Goal: Information Seeking & Learning: Learn about a topic

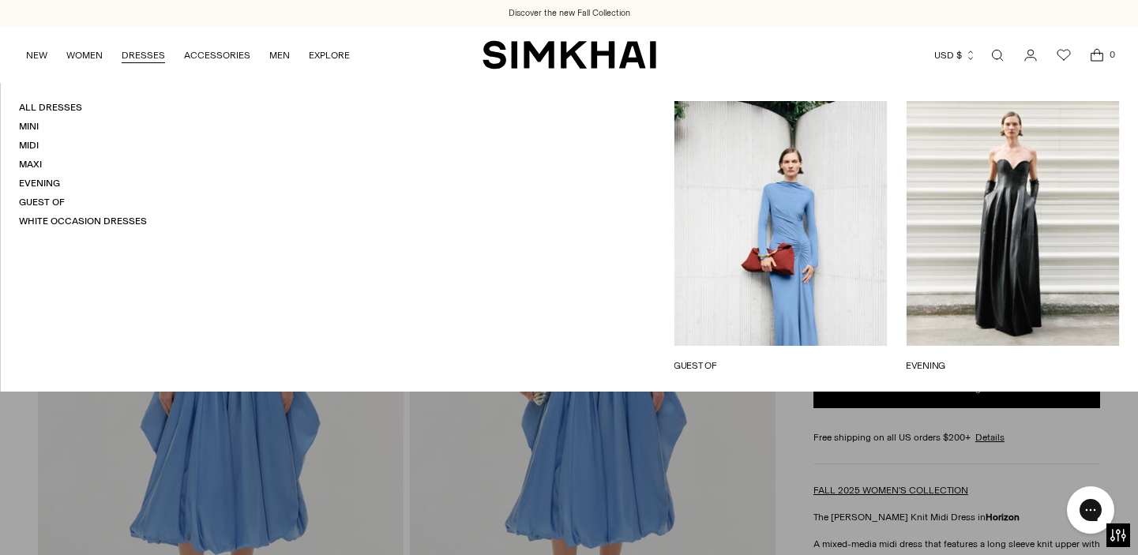
click at [134, 60] on link "DRESSES" at bounding box center [143, 55] width 43 height 35
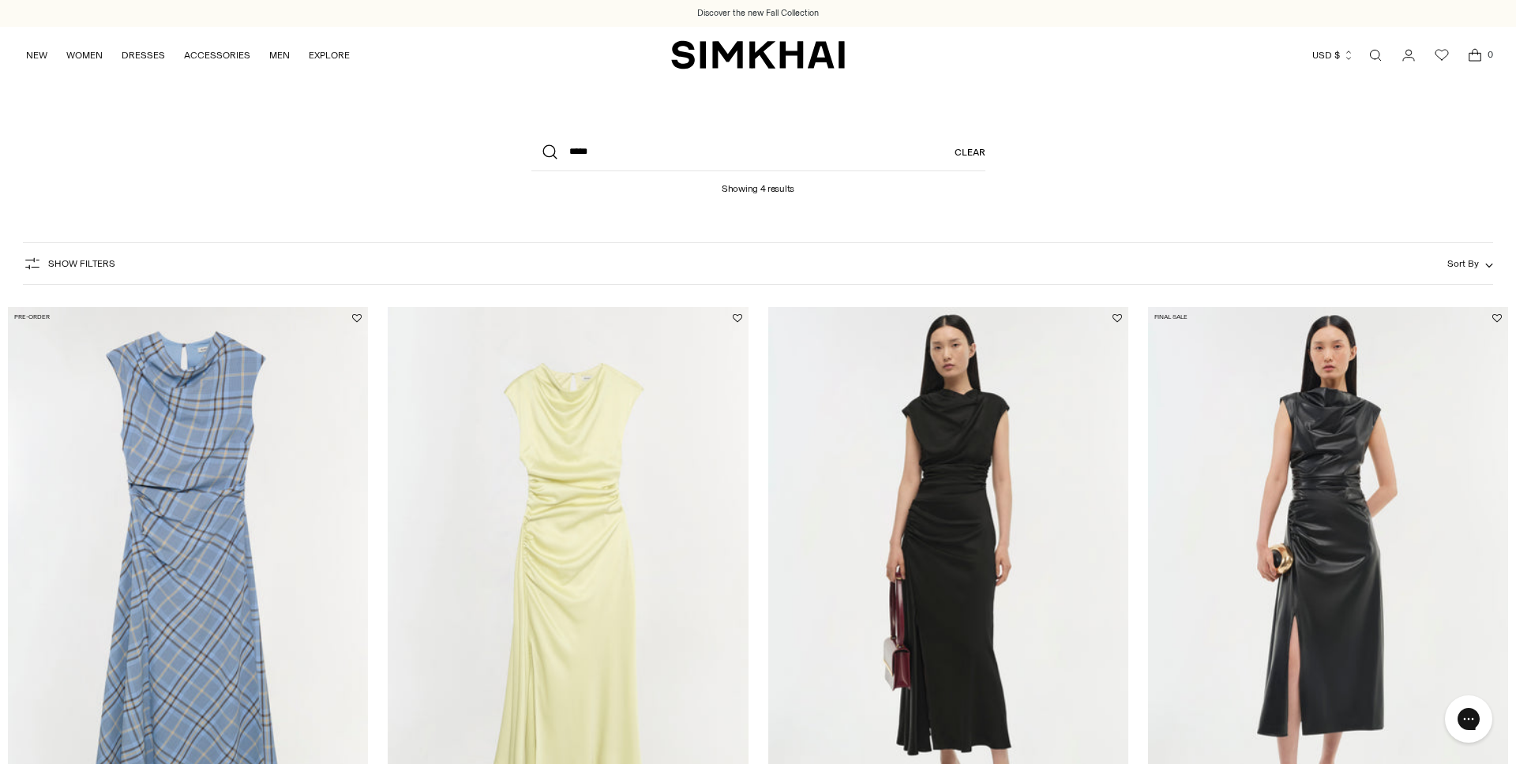
click at [0, 0] on img "Burke Dress" at bounding box center [0, 0] width 0 height 0
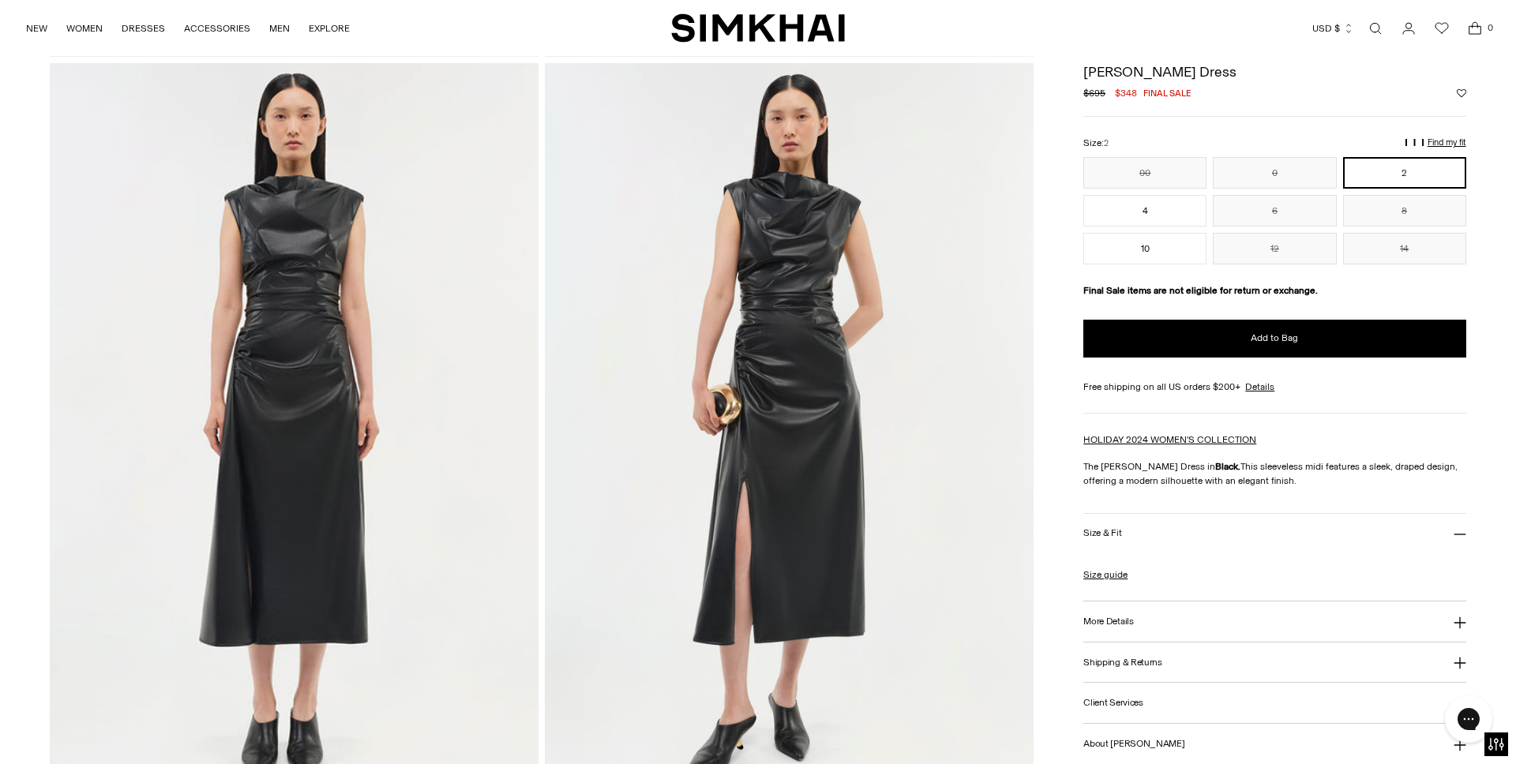
scroll to position [1531, 0]
drag, startPoint x: 732, startPoint y: 255, endPoint x: 688, endPoint y: 753, distance: 500.1
click at [0, 0] on div "Discover the new Fall Collection Discover the new Fall Collection Skip to conte…" at bounding box center [758, 463] width 1516 height 3989
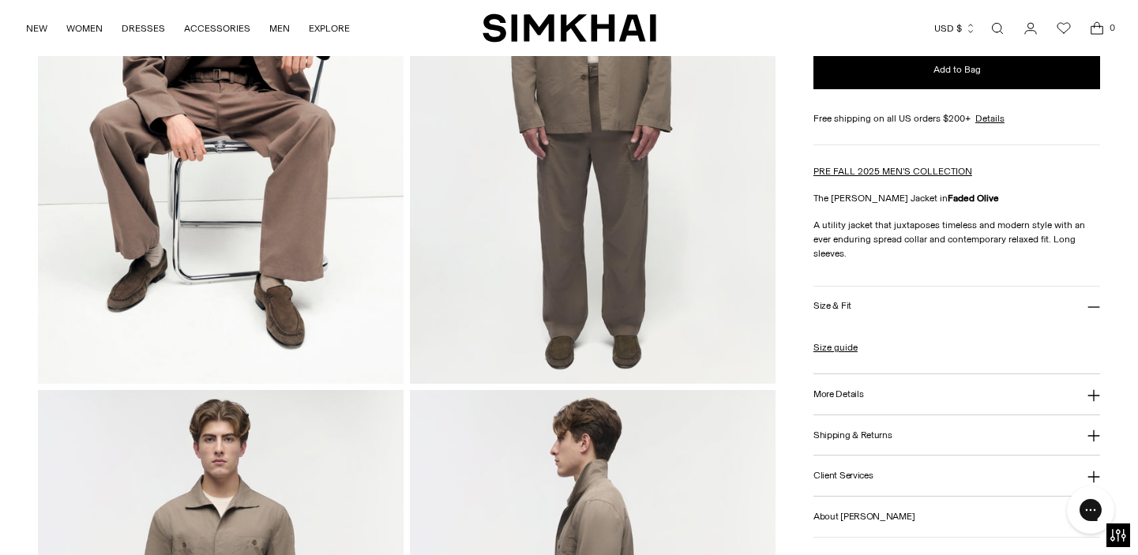
click at [937, 374] on button "More Details" at bounding box center [956, 394] width 287 height 40
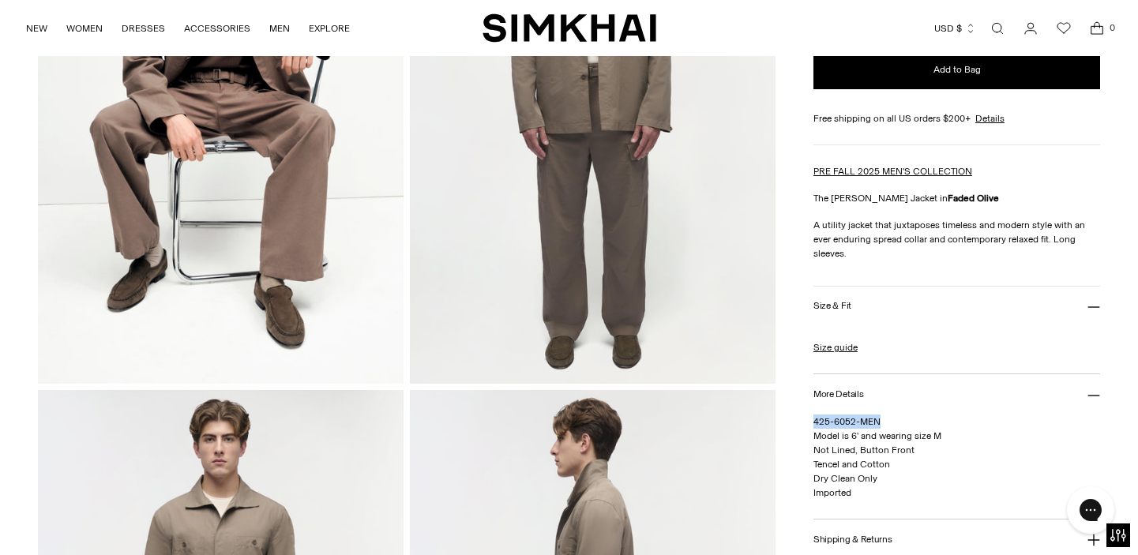
drag, startPoint x: 894, startPoint y: 406, endPoint x: 812, endPoint y: 408, distance: 82.1
click at [813, 414] on p "425-6052-MEN Model is 6' and wearing size M Not Lined, Button Front Tencel and …" at bounding box center [956, 456] width 287 height 85
copy span "425-6052-MEN"
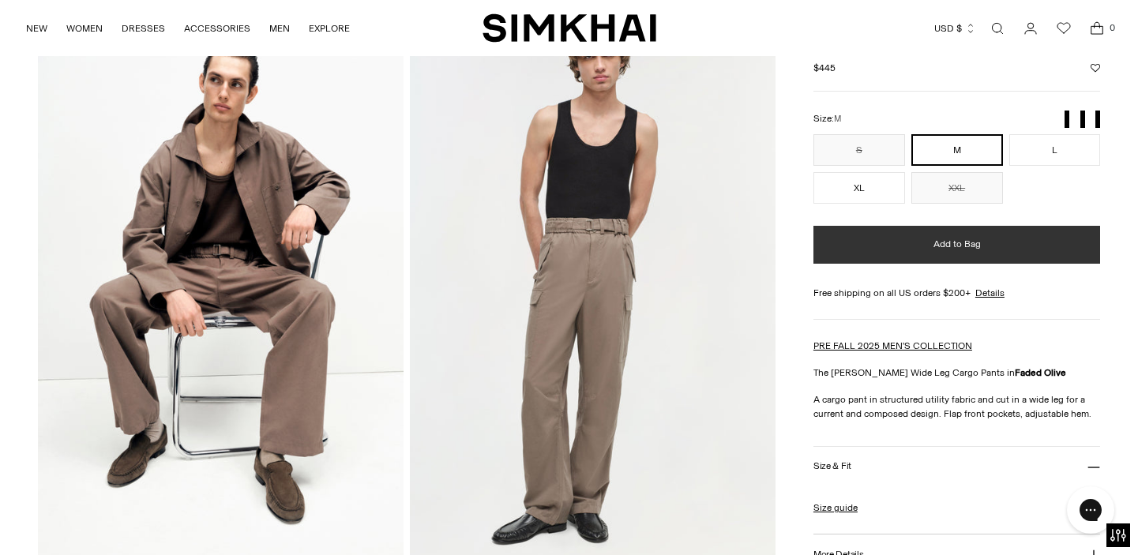
scroll to position [216, 0]
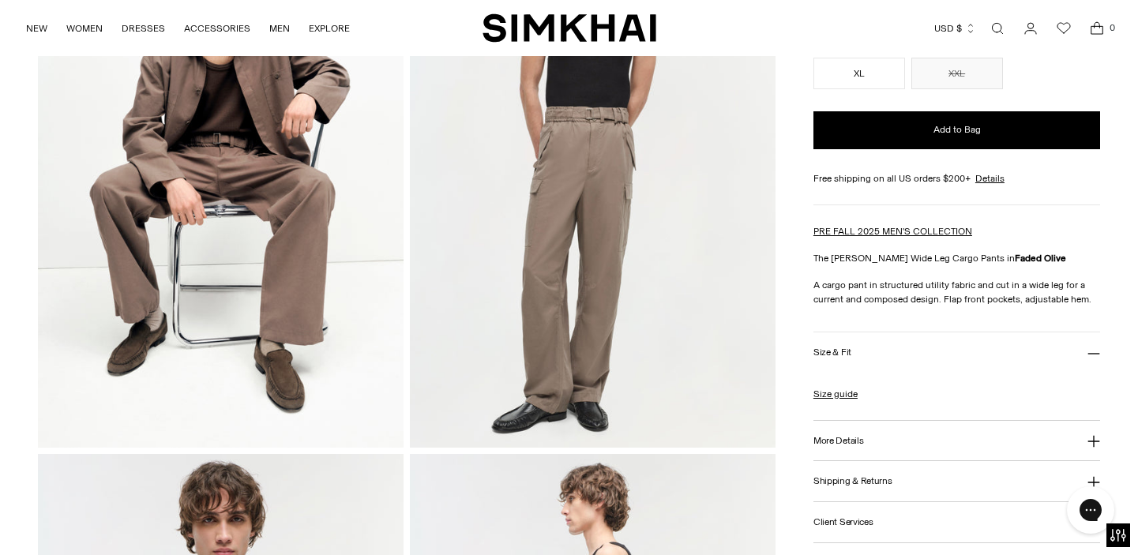
click at [894, 429] on button "More Details" at bounding box center [956, 441] width 287 height 40
drag, startPoint x: 888, startPoint y: 460, endPoint x: 807, endPoint y: 453, distance: 81.6
copy span "425-4072-MEN"
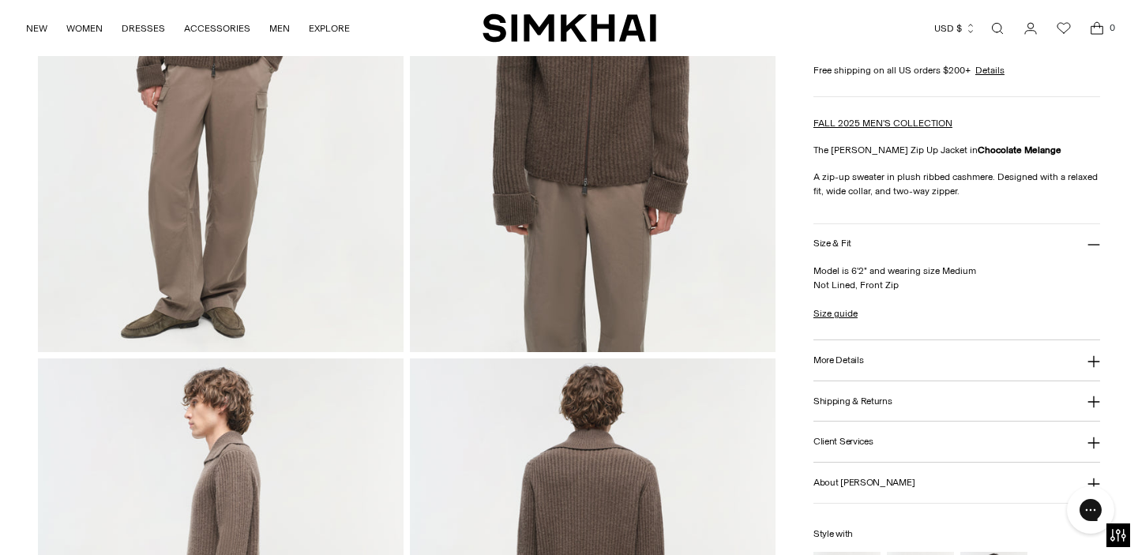
scroll to position [311, 0]
click at [1015, 360] on button "More Details" at bounding box center [956, 361] width 287 height 40
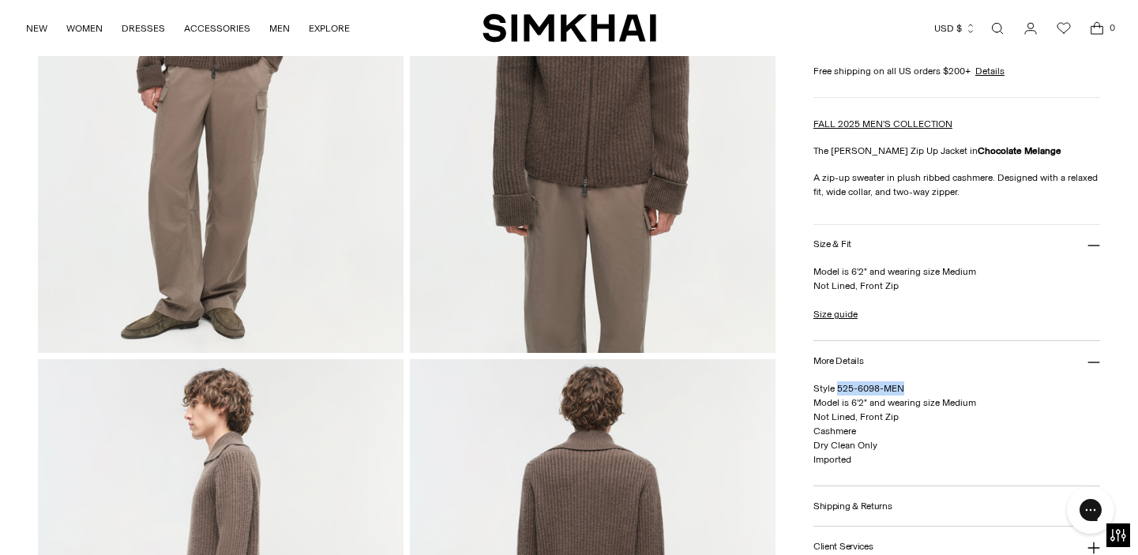
drag, startPoint x: 914, startPoint y: 389, endPoint x: 838, endPoint y: 389, distance: 76.6
click at [838, 389] on p "Style 525-6098-MEN Model is 6'2" and wearing size Medium Not Lined, Front Zip C…" at bounding box center [956, 423] width 287 height 85
copy span "525-6098-MEN"
click at [969, 387] on p "Style 525-6098-MEN Model is 6'2" and wearing size Medium Not Lined, Front Zip C…" at bounding box center [956, 423] width 287 height 85
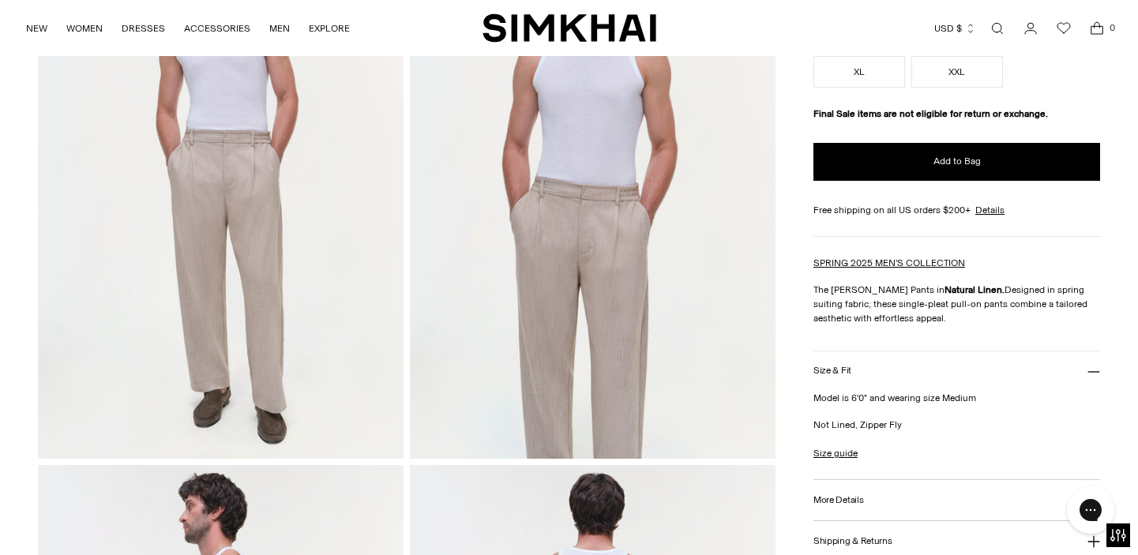
click at [880, 501] on button "More Details" at bounding box center [956, 500] width 287 height 40
drag, startPoint x: 910, startPoint y: 523, endPoint x: 836, endPoint y: 534, distance: 74.1
click at [836, 534] on p "Style 225-4029-MEN 67% Viscose 31% Polyester 2% Elastane Dry Clean Only Imported" at bounding box center [956, 548] width 287 height 57
copy span "225-4029-MEN"
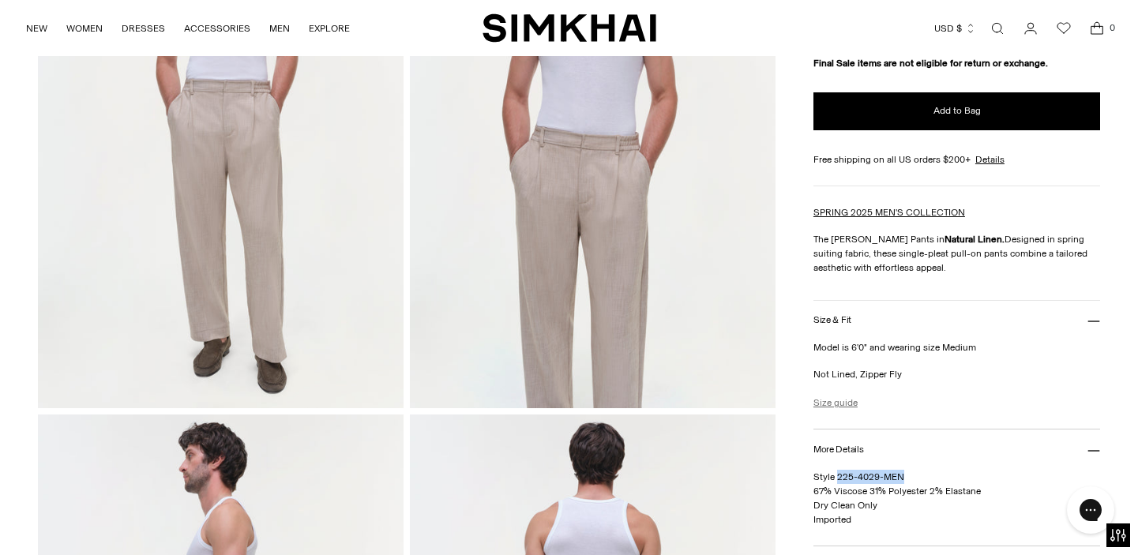
click at [833, 403] on link "Size guide" at bounding box center [835, 403] width 44 height 14
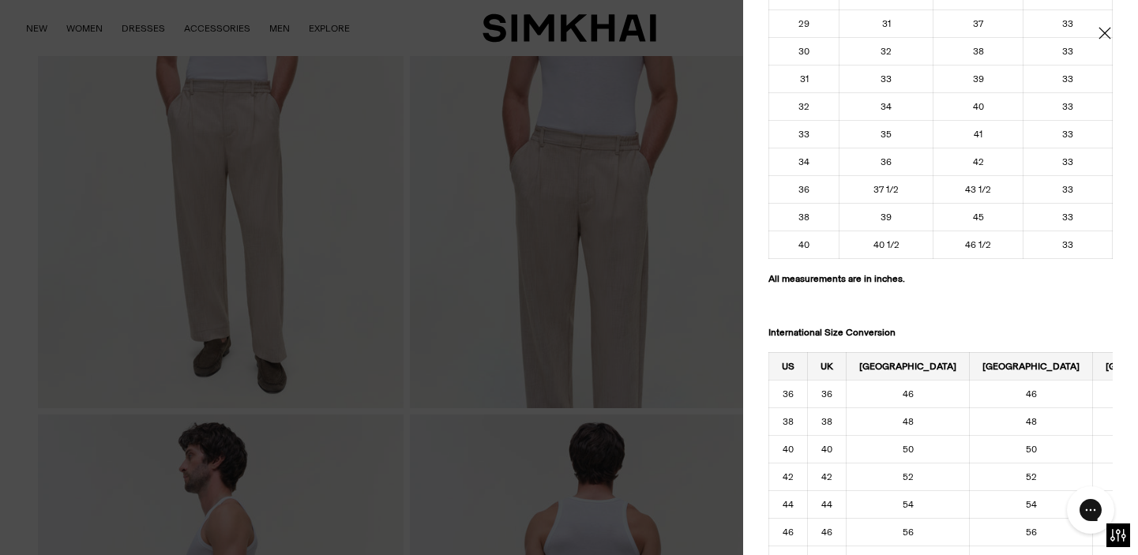
scroll to position [836, 0]
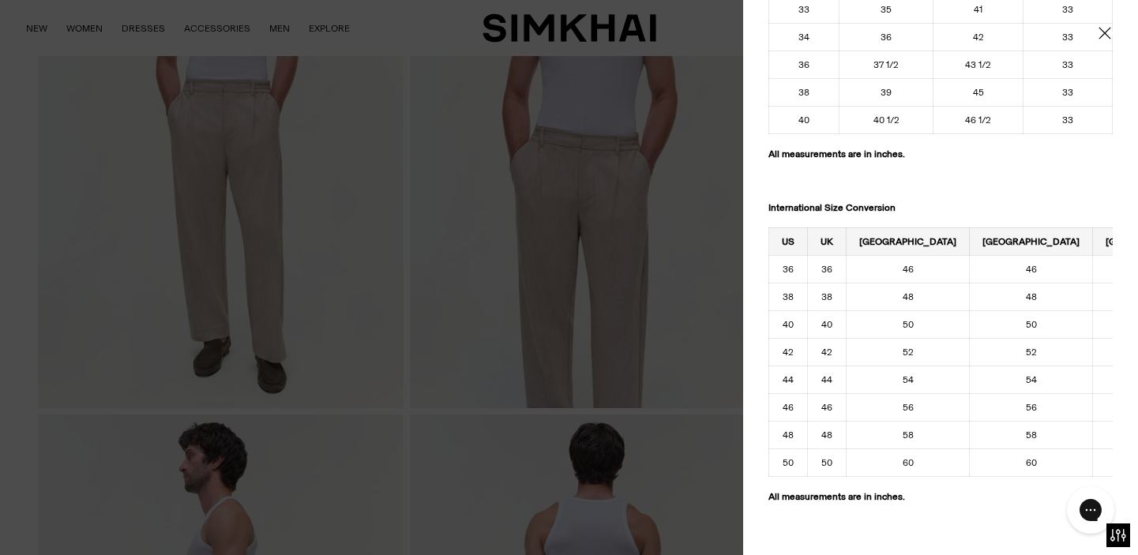
click at [1103, 33] on icon "Close" at bounding box center [1104, 33] width 12 height 12
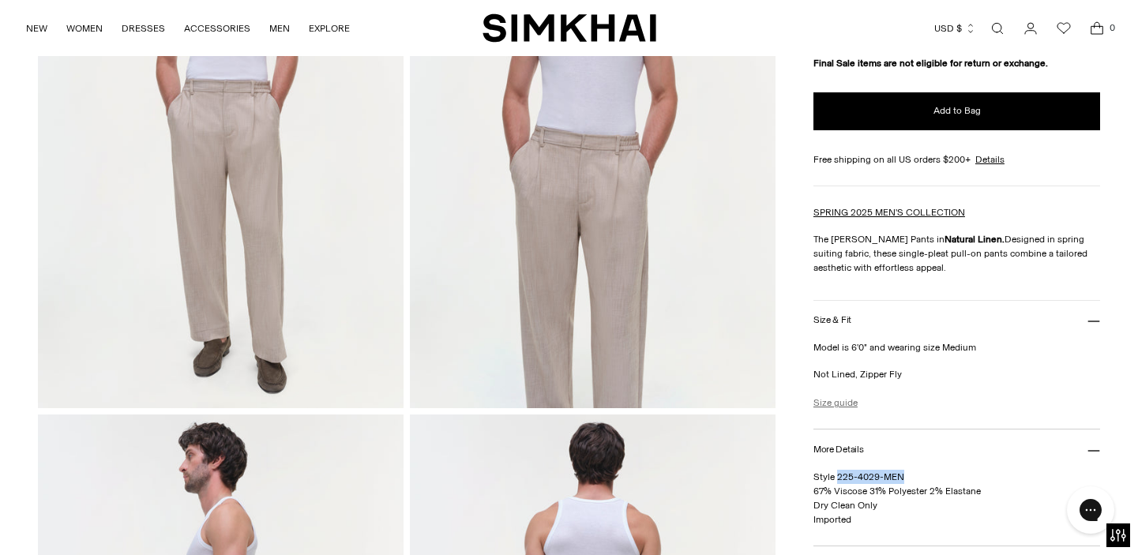
scroll to position [0, 0]
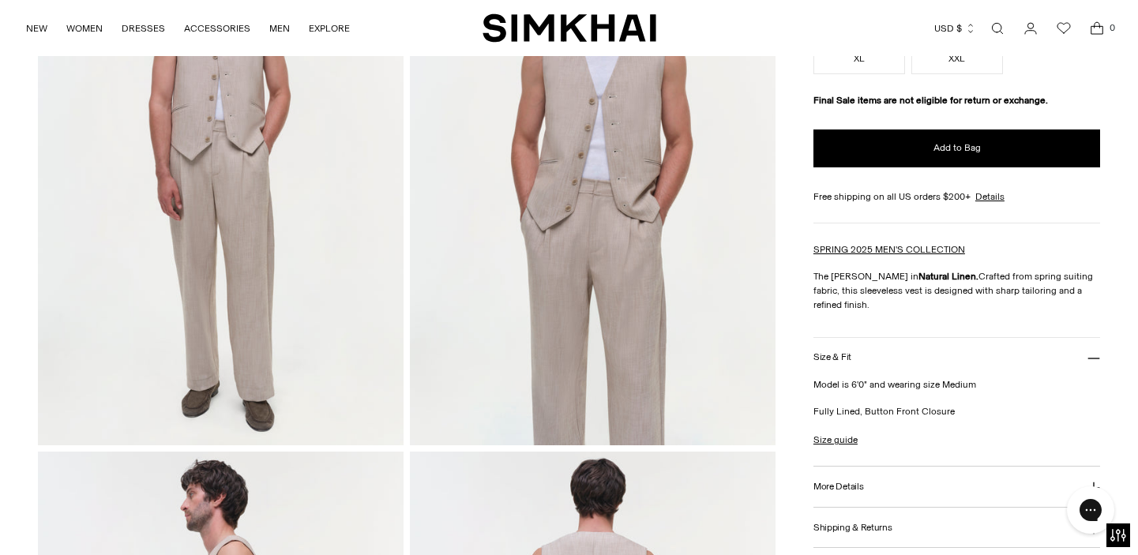
click at [952, 481] on button "More Details" at bounding box center [956, 487] width 287 height 40
drag, startPoint x: 903, startPoint y: 512, endPoint x: 836, endPoint y: 520, distance: 67.5
click at [836, 520] on p "Style 225-6104-MEN 67% Viscose 31% Polyester 2% Elastane Dry Clean Only Imported" at bounding box center [956, 535] width 287 height 57
copy span "225-6104-MEN"
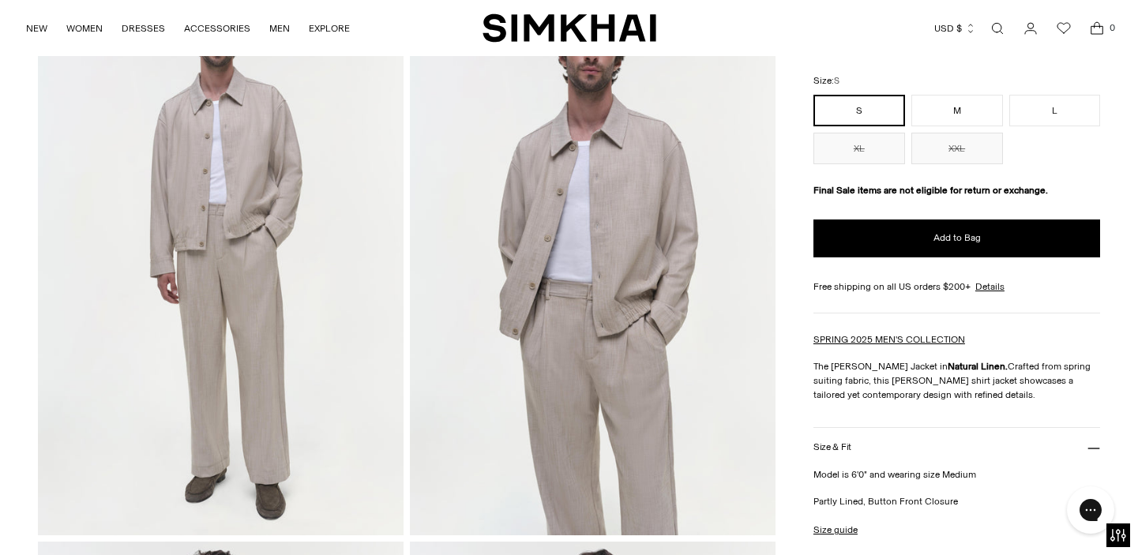
scroll to position [249, 0]
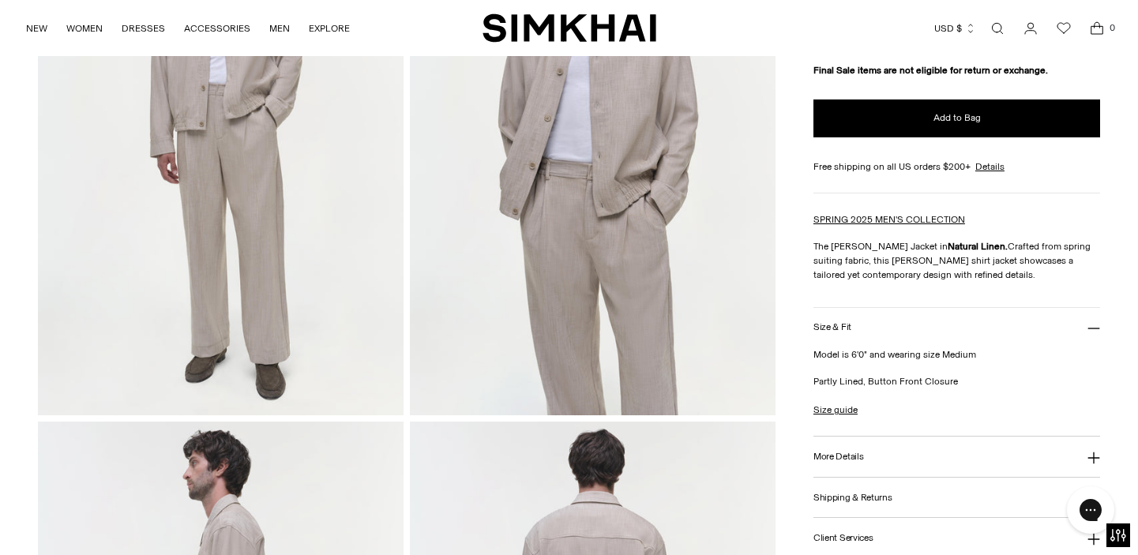
click at [995, 460] on button "More Details" at bounding box center [956, 457] width 287 height 40
drag, startPoint x: 906, startPoint y: 486, endPoint x: 838, endPoint y: 486, distance: 67.9
click at [838, 486] on p "Style 225-6095-MEN 67% Viscose 31% Polyester 2% Elastane Dry Clean Only Imported" at bounding box center [956, 505] width 287 height 57
copy span "225-6095-MEN"
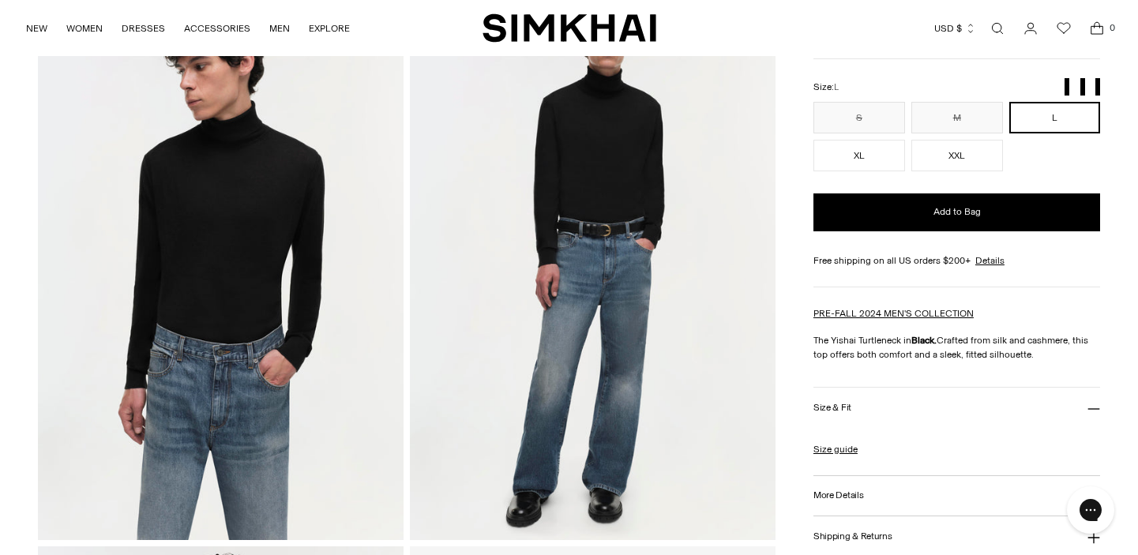
scroll to position [126, 0]
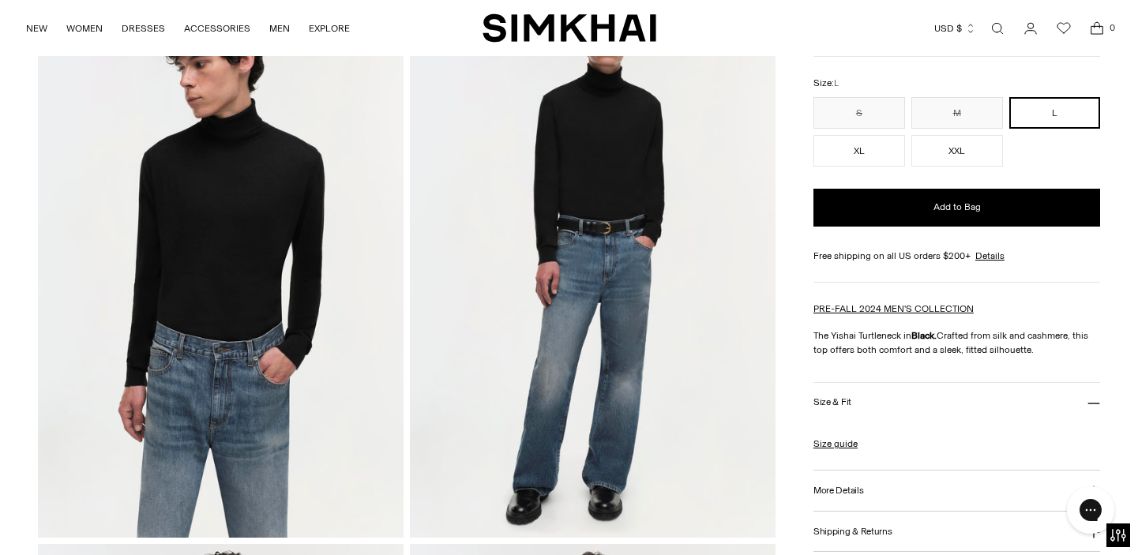
click at [913, 489] on button "More Details" at bounding box center [956, 491] width 287 height 40
drag, startPoint x: 912, startPoint y: 512, endPoint x: 838, endPoint y: 523, distance: 74.1
click at [838, 523] on p "Style 424-2048-MEN Model is 6'2" and wearing size Medium Pullover style 81% Sil…" at bounding box center [956, 553] width 287 height 85
copy span "424-2048-MEN"
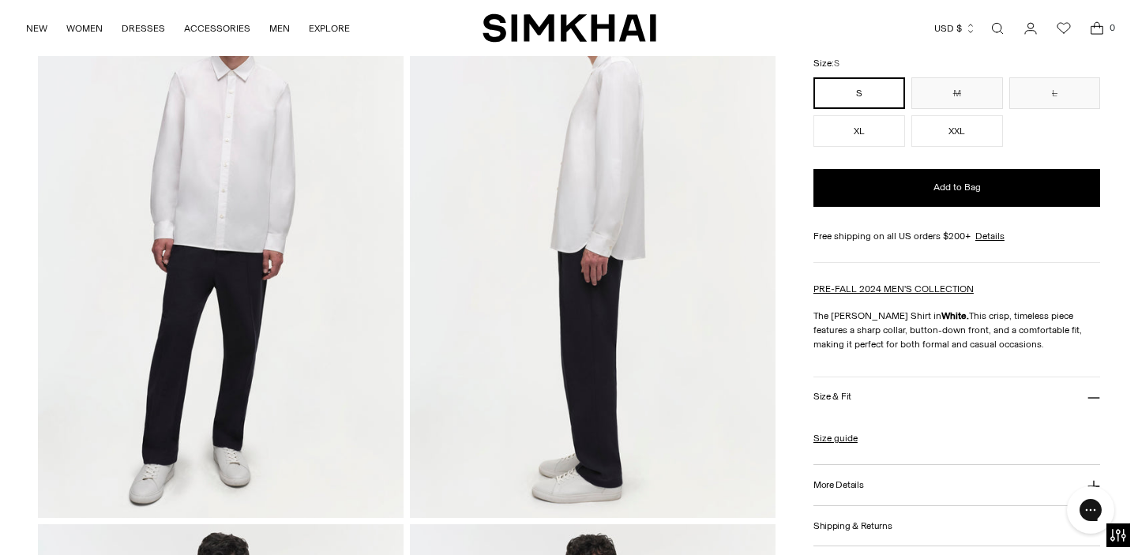
click at [898, 493] on button "More Details" at bounding box center [956, 485] width 287 height 40
drag, startPoint x: 934, startPoint y: 516, endPoint x: 838, endPoint y: 520, distance: 95.6
click at [838, 520] on p "Style 424-2006-MEN-SOLID Model is 6'2" and wearing size Medium Buttonup front c…" at bounding box center [956, 547] width 287 height 85
copy span "424-2006-MEN-SOLID"
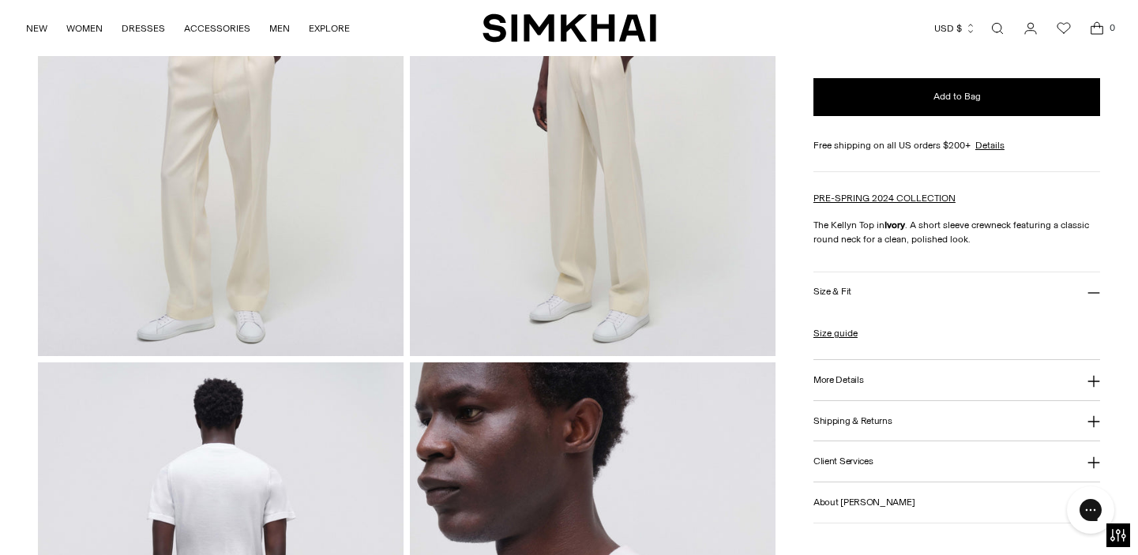
scroll to position [353, 0]
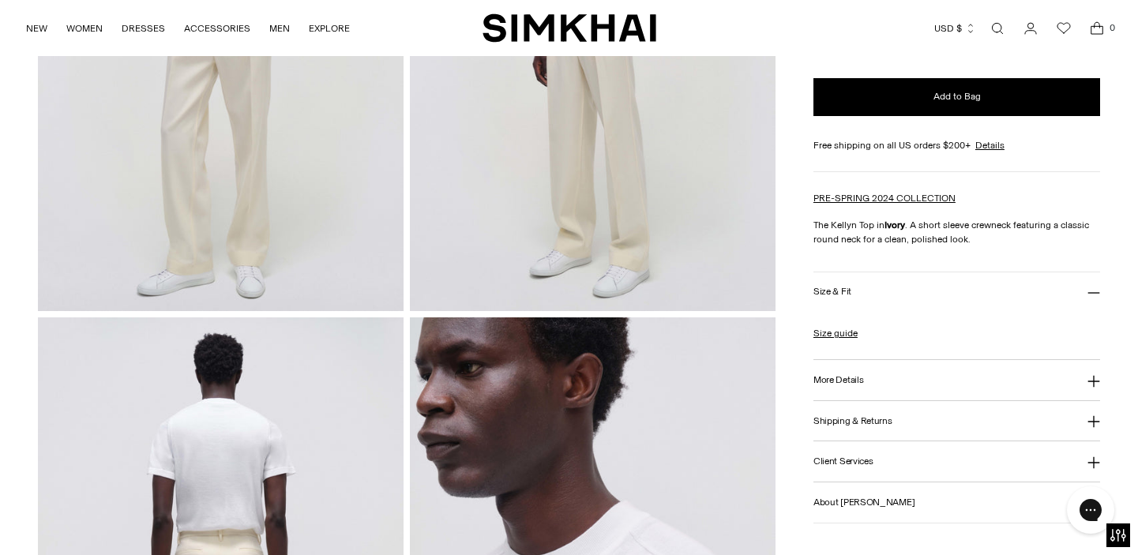
click at [909, 395] on button "More Details" at bounding box center [956, 380] width 287 height 40
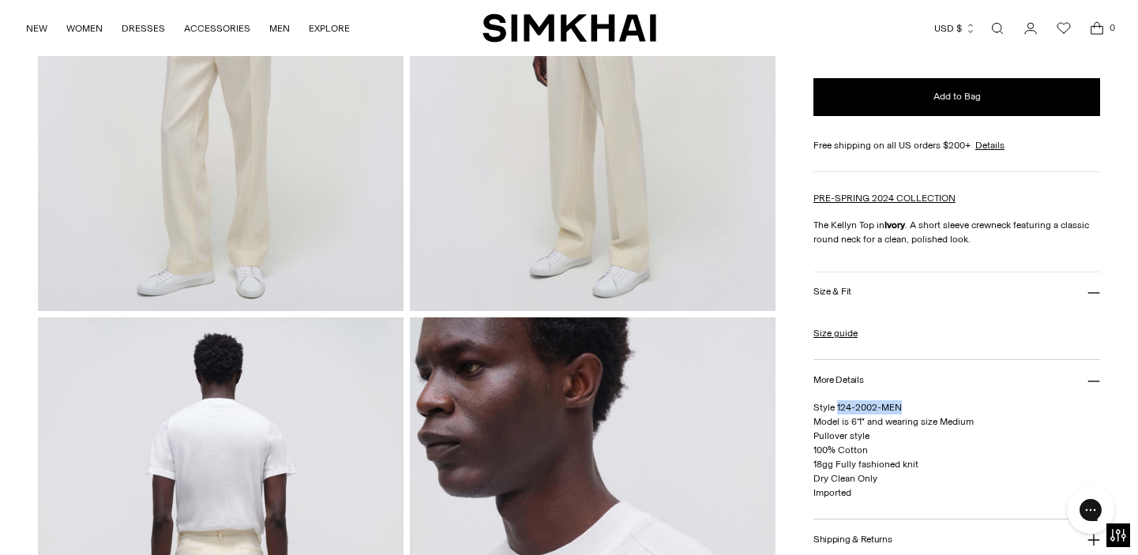
drag, startPoint x: 904, startPoint y: 407, endPoint x: 837, endPoint y: 409, distance: 67.1
click at [837, 409] on p "Style 124-2002-MEN Model is 6'1" and wearing size Medium Pullover style 100% Co…" at bounding box center [956, 449] width 287 height 99
copy span "124-2002-MEN"
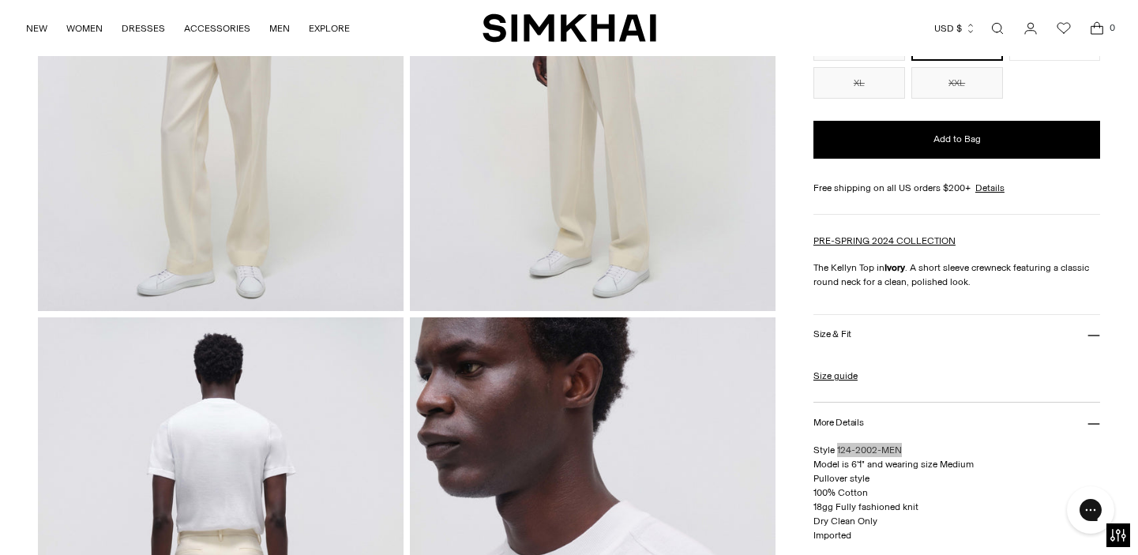
scroll to position [234, 0]
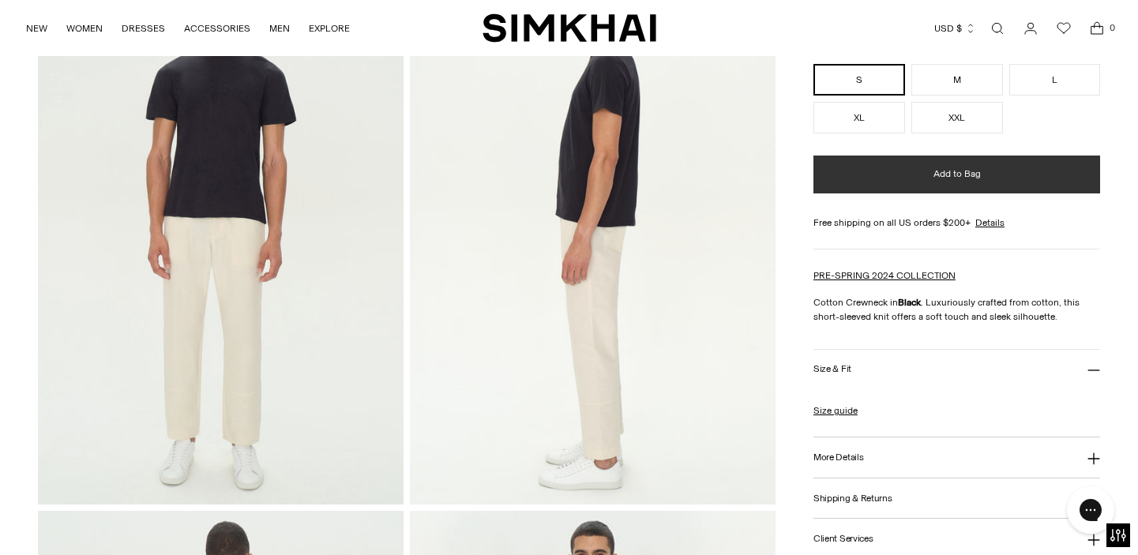
scroll to position [187, 0]
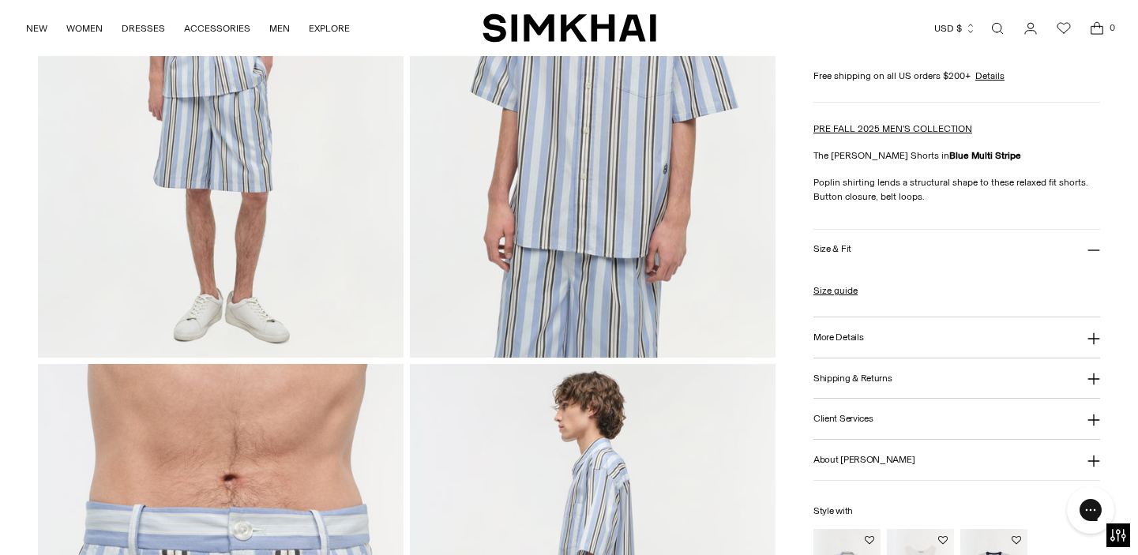
scroll to position [334, 0]
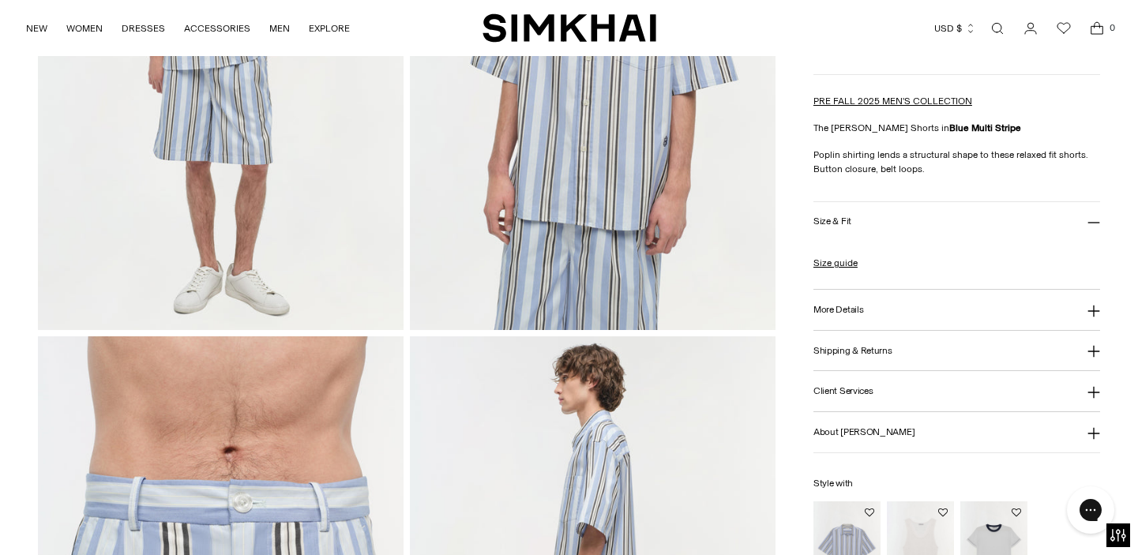
click at [953, 305] on button "More Details" at bounding box center [956, 310] width 287 height 40
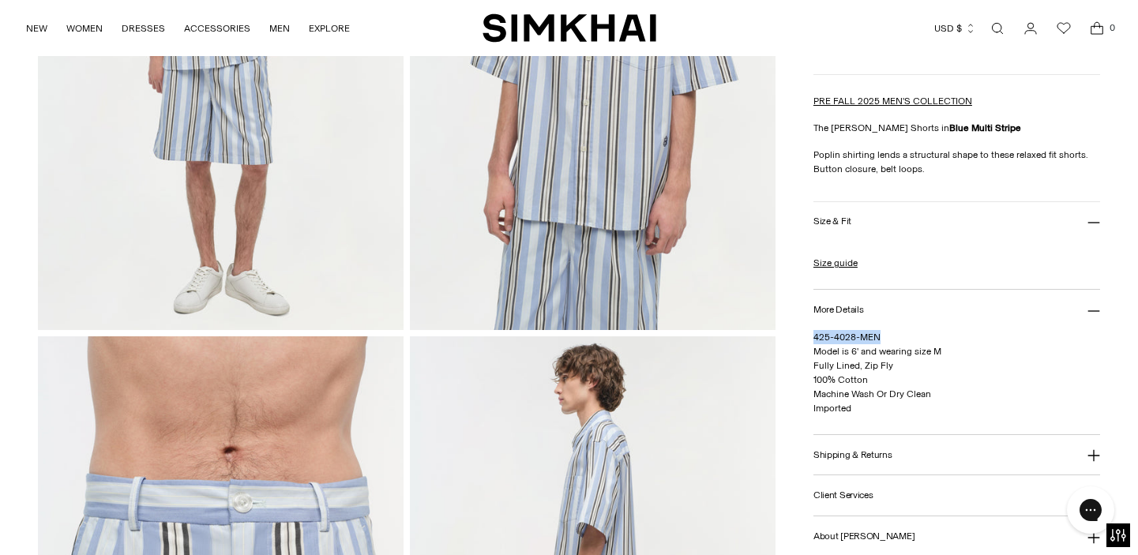
drag, startPoint x: 887, startPoint y: 337, endPoint x: 814, endPoint y: 338, distance: 72.6
click at [814, 338] on p "425-4028-MEN Model is 6' and wearing size M Fully Lined, Zip Fly 100% Cotton Ma…" at bounding box center [956, 372] width 287 height 85
copy span "425-4028-MEN"
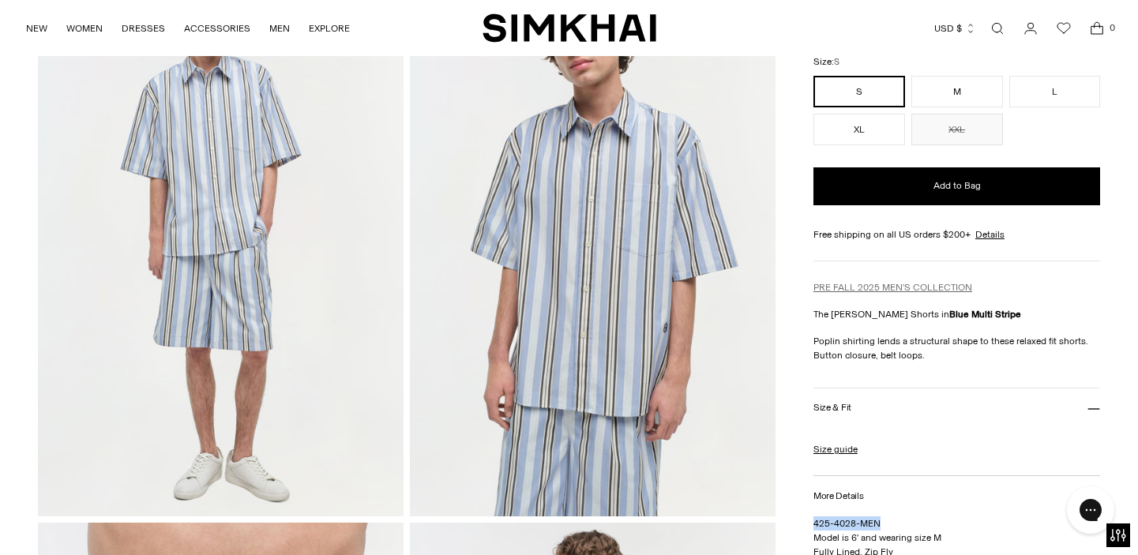
scroll to position [138, 0]
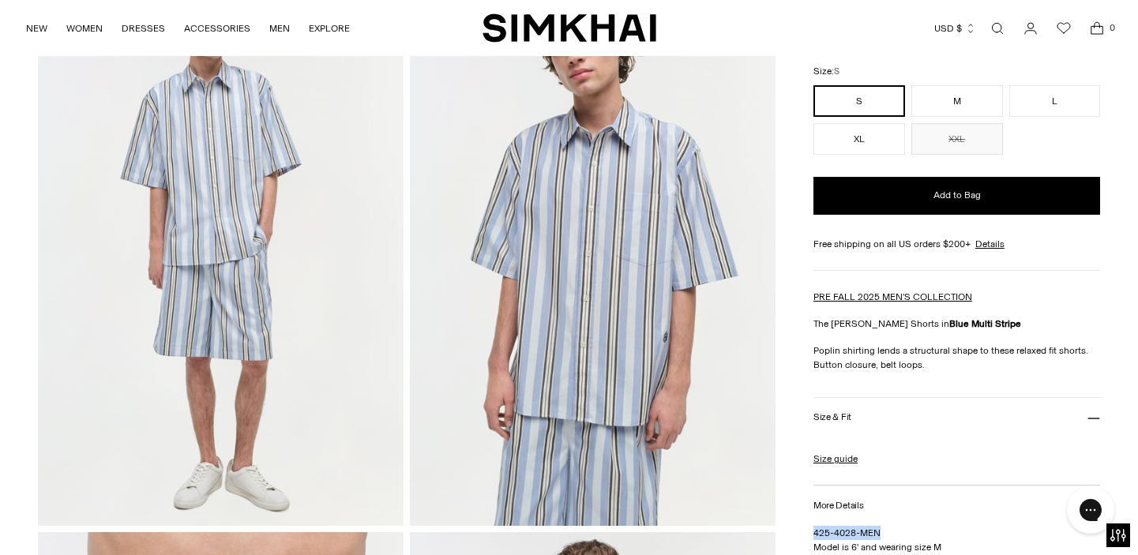
copy span "425-4028-MEN"
click at [919, 506] on button "More Details" at bounding box center [956, 506] width 287 height 40
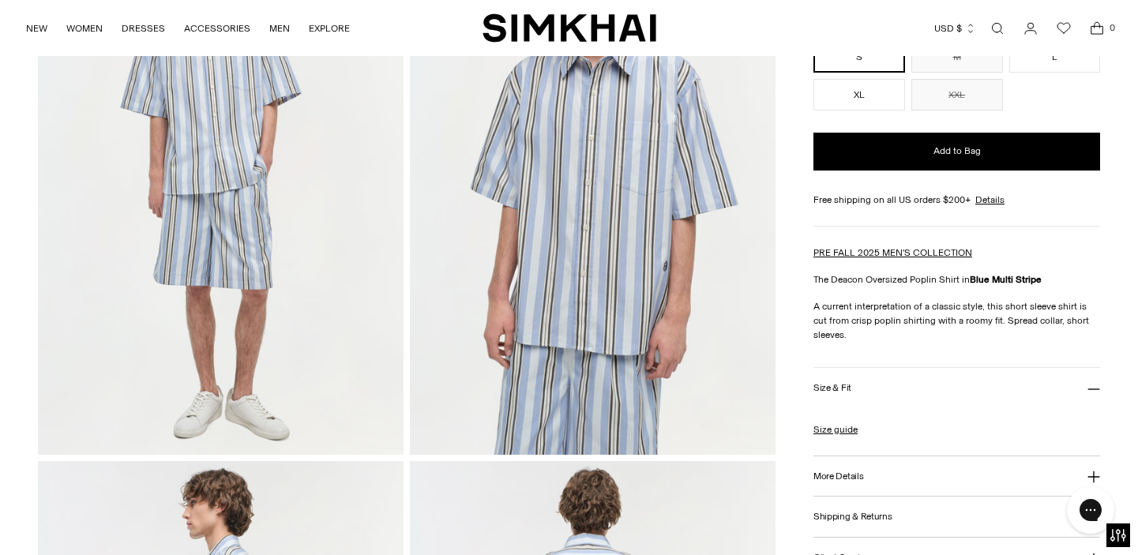
scroll to position [223, 0]
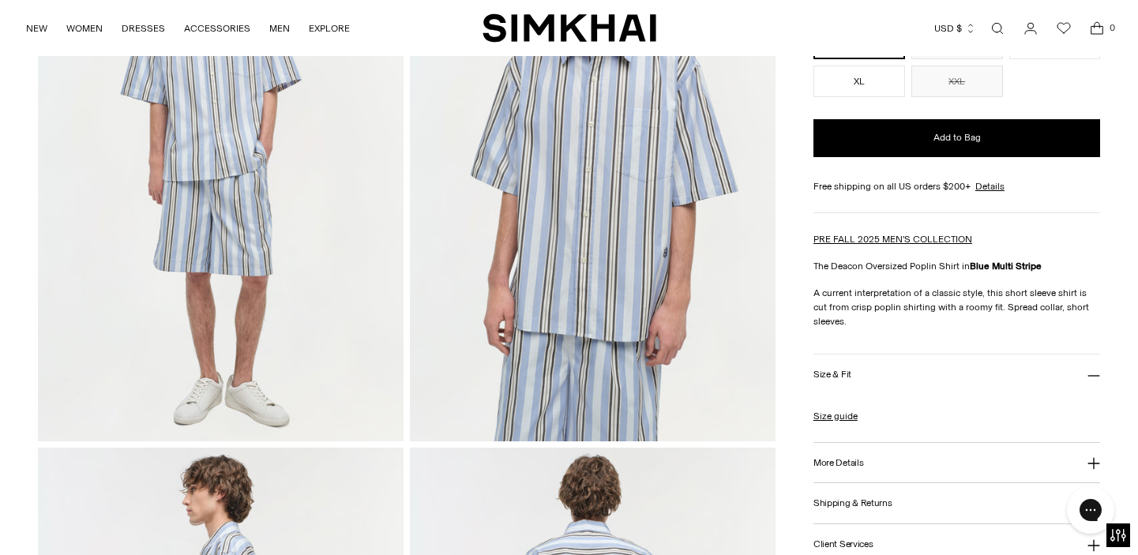
click at [873, 448] on button "More Details" at bounding box center [956, 463] width 287 height 40
drag, startPoint x: 880, startPoint y: 463, endPoint x: 813, endPoint y: 465, distance: 67.2
click at [813, 482] on p "425-2072-MEN Model is 6' and wearing size M Not Lined, Button Front 100% Cotton…" at bounding box center [956, 524] width 287 height 85
copy span "425-2072-MEN"
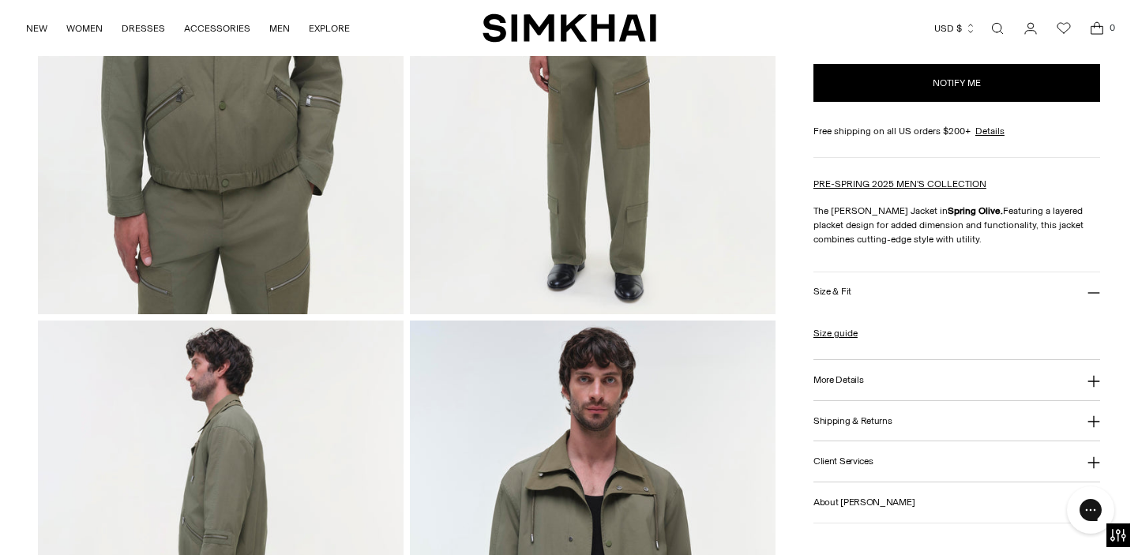
click at [922, 377] on button "More Details" at bounding box center [956, 380] width 287 height 40
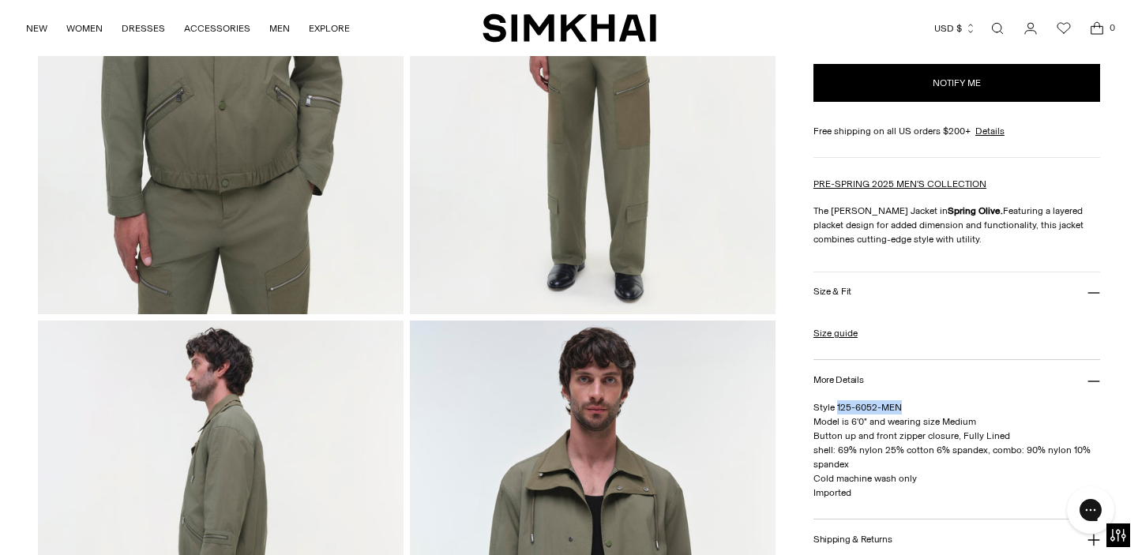
drag, startPoint x: 906, startPoint y: 407, endPoint x: 837, endPoint y: 407, distance: 69.5
click at [837, 407] on p "Style 125-6052-MEN Model is 6'0" and wearing size Medium Button up and front zi…" at bounding box center [956, 449] width 287 height 99
copy span "125-6052-MEN"
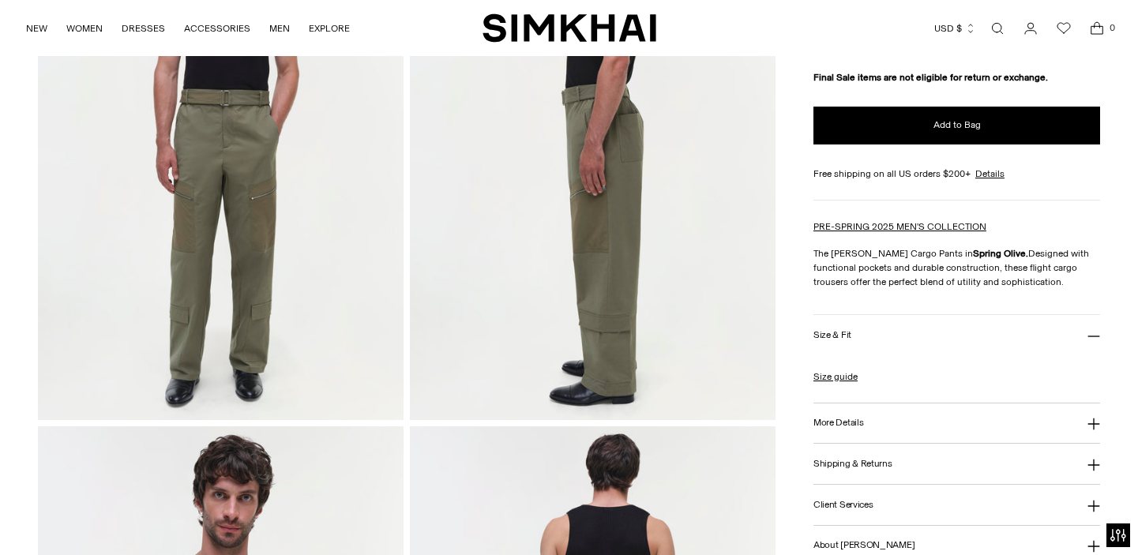
click at [918, 441] on button "More Details" at bounding box center [956, 423] width 287 height 40
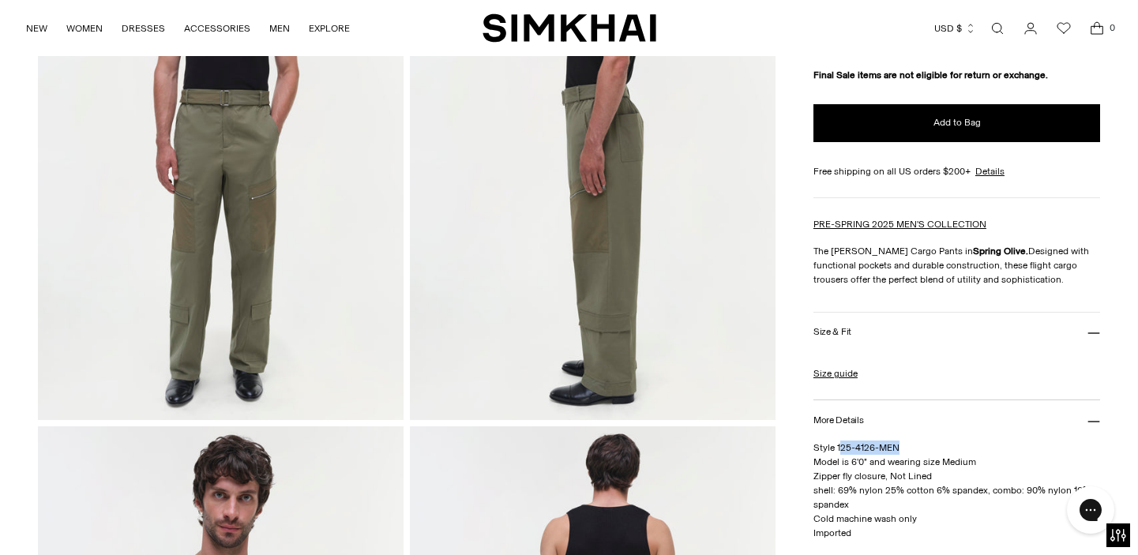
drag, startPoint x: 902, startPoint y: 449, endPoint x: 838, endPoint y: 451, distance: 64.0
click at [838, 451] on p "Style 125-4126-MEN Model is 6'0" and wearing size Medium Zipper fly closure, No…" at bounding box center [956, 490] width 287 height 99
click at [962, 441] on p "Style 125-4126-MEN Model is 6'0" and wearing size Medium Zipper fly closure, No…" at bounding box center [956, 490] width 287 height 99
drag, startPoint x: 900, startPoint y: 444, endPoint x: 838, endPoint y: 448, distance: 62.5
click at [838, 448] on p "Style 125-4126-MEN Model is 6'0" and wearing size Medium Zipper fly closure, No…" at bounding box center [956, 490] width 287 height 99
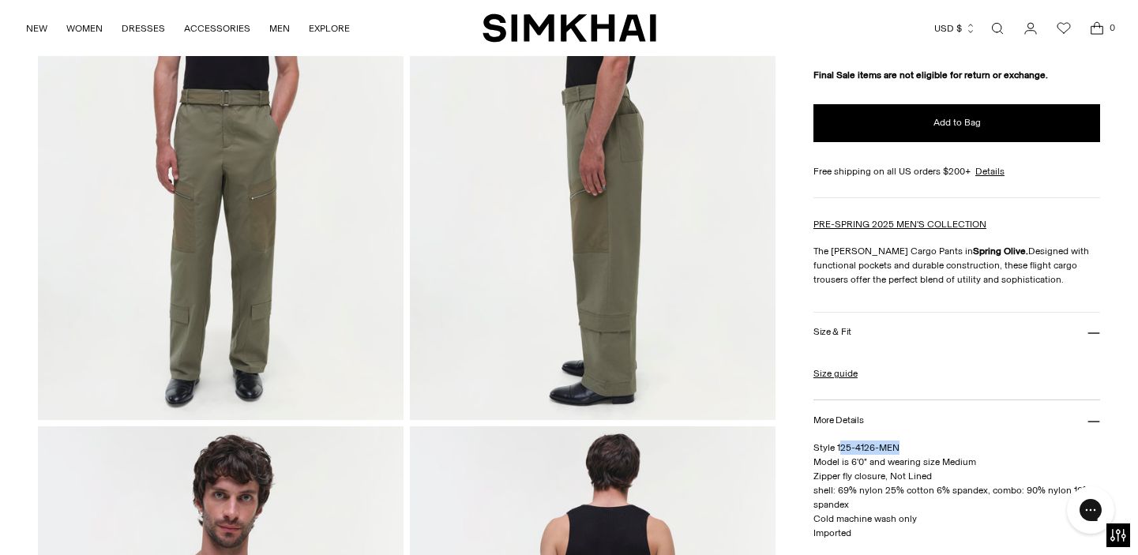
copy span "25-4126-MEN"
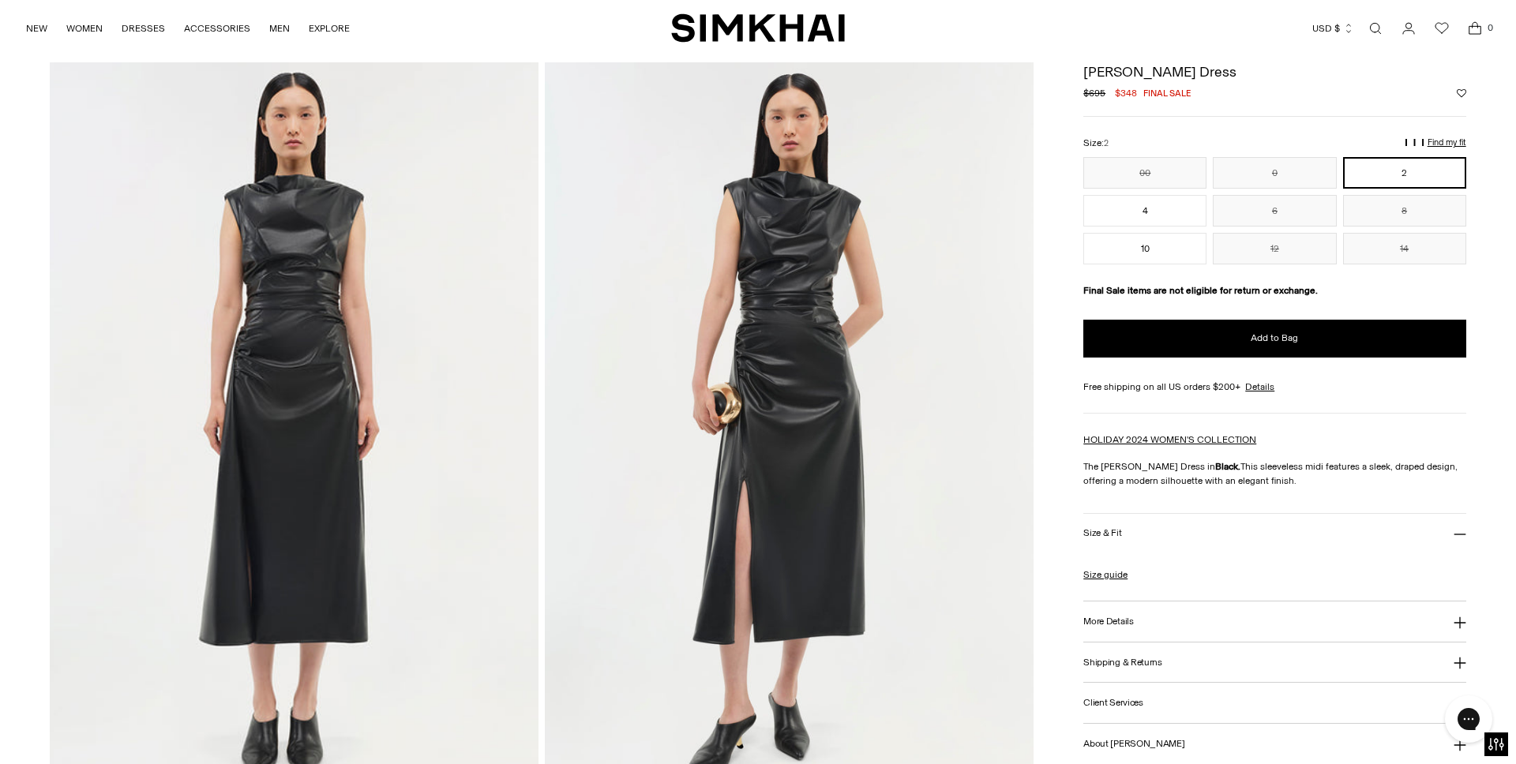
scroll to position [1531, 0]
click at [1373, 27] on link "Open search modal" at bounding box center [1376, 29] width 32 height 32
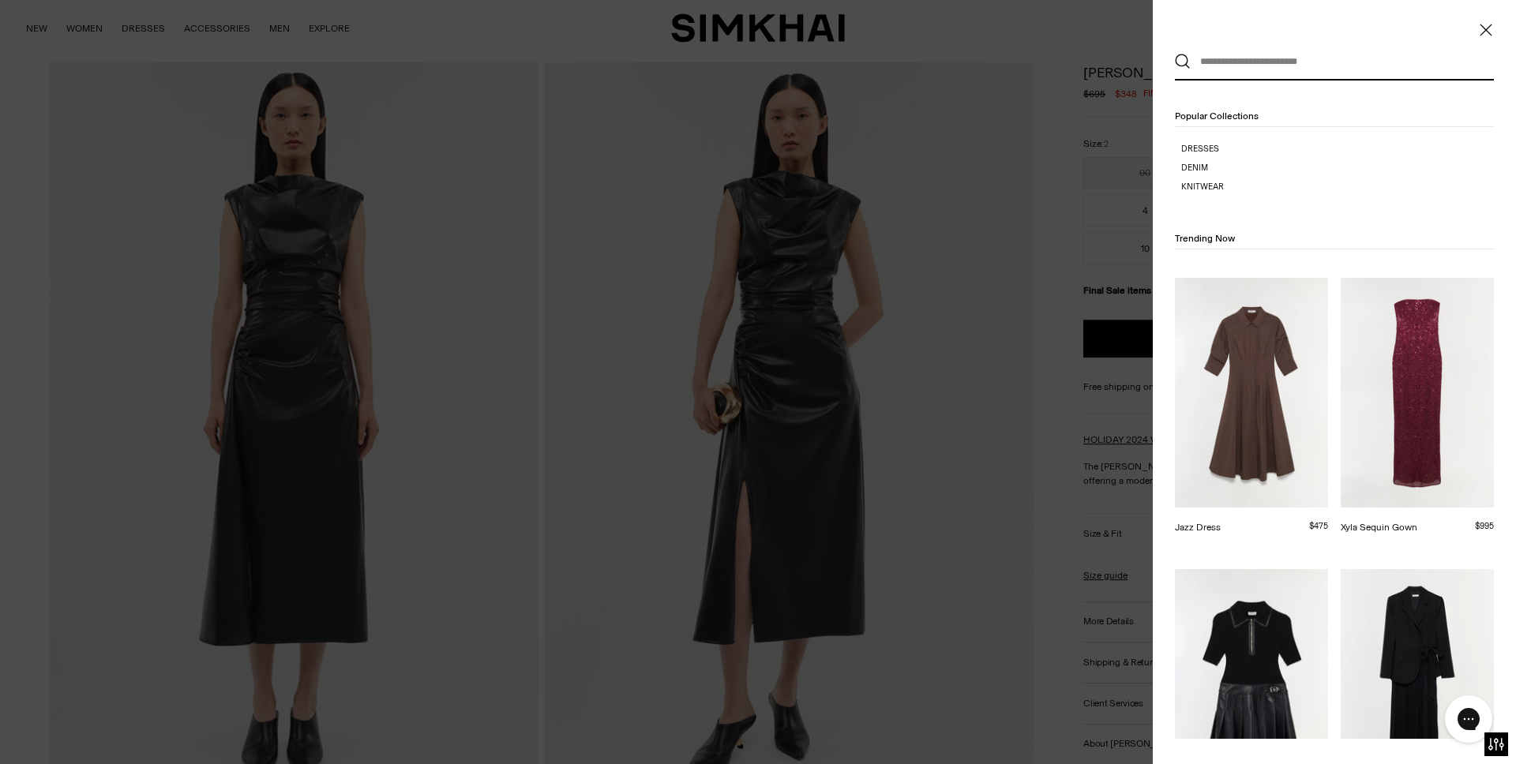
scroll to position [0, 0]
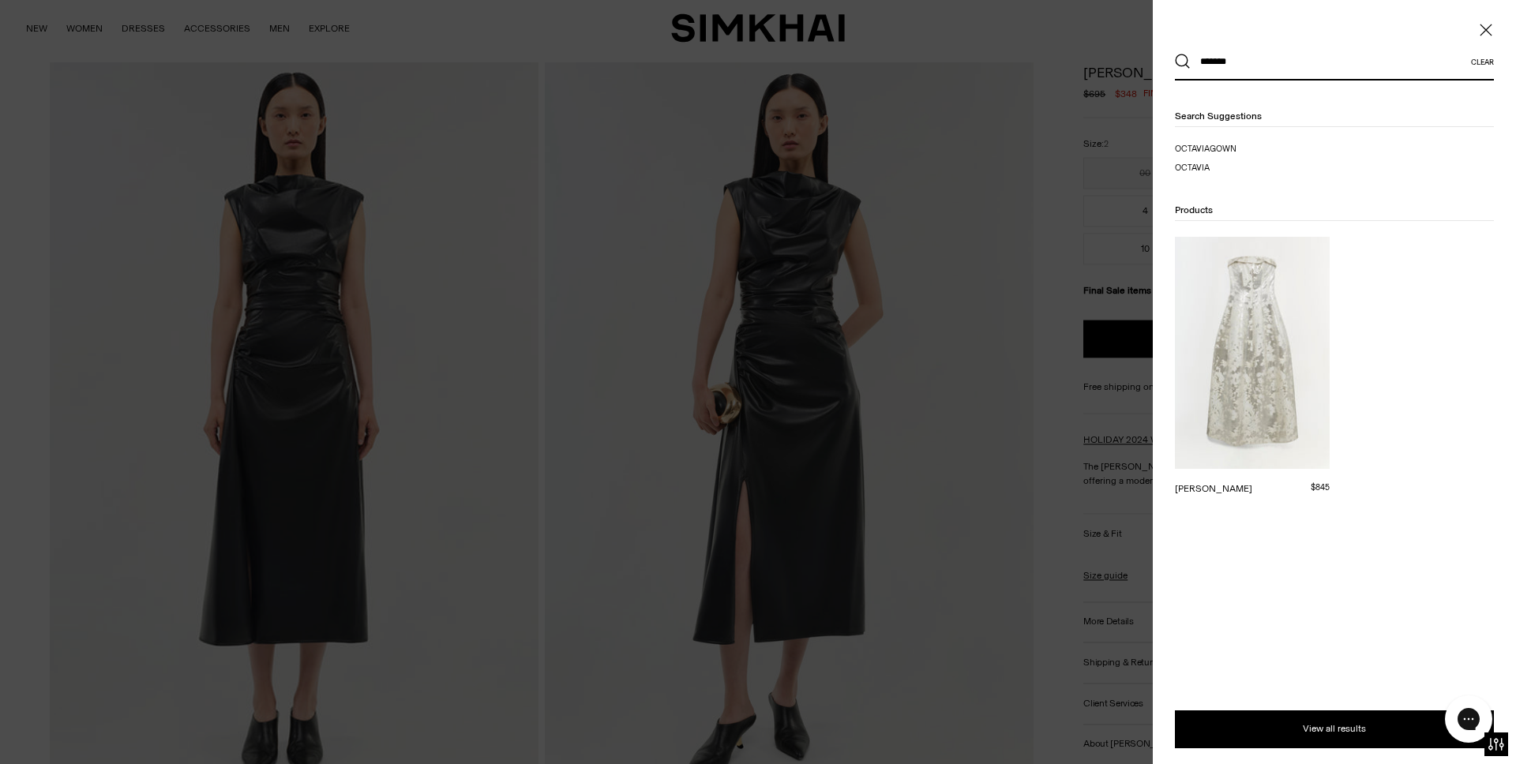
type input "*******"
click at [1258, 311] on img at bounding box center [1252, 353] width 155 height 232
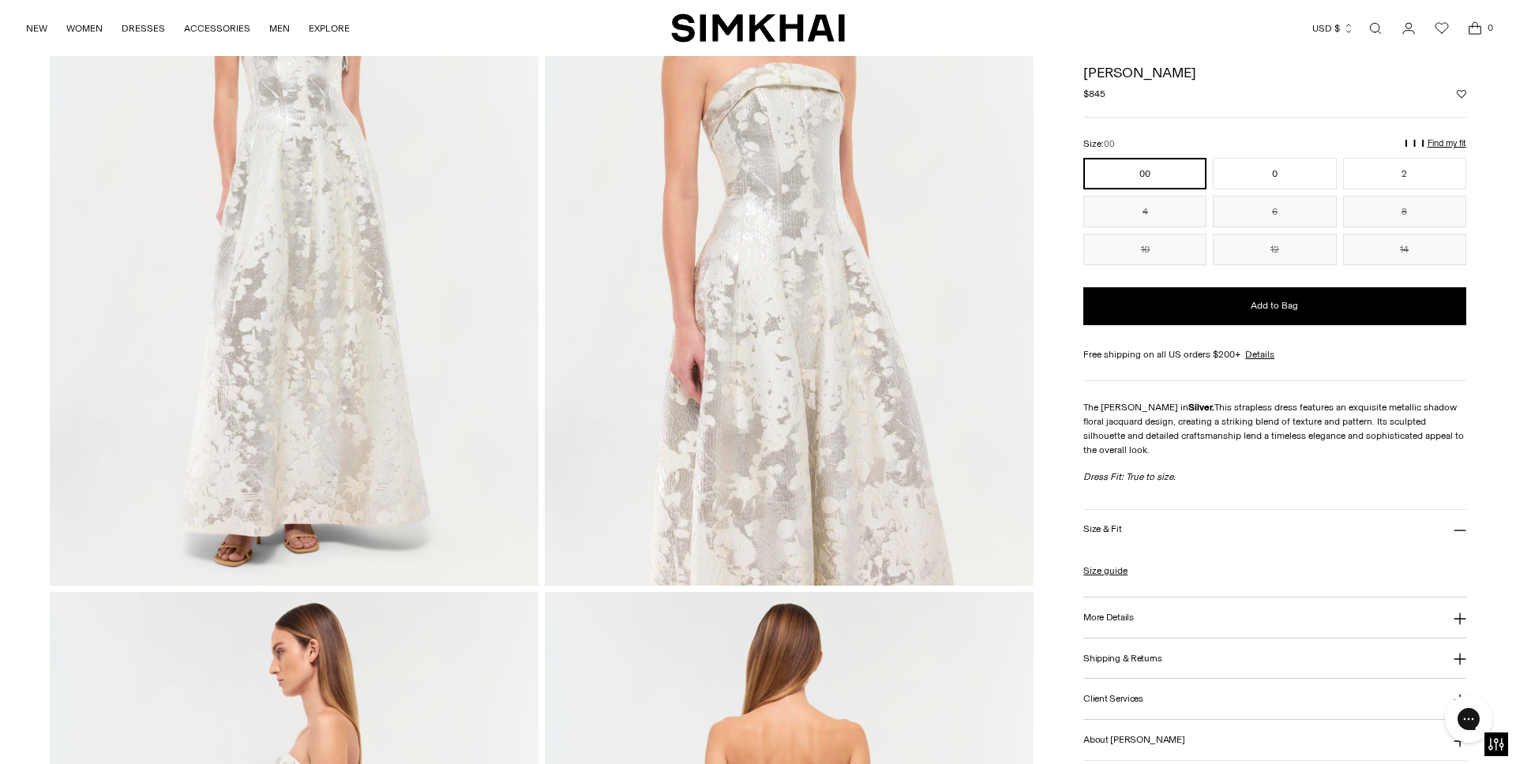
click at [1257, 606] on button "More Details" at bounding box center [1274, 618] width 382 height 40
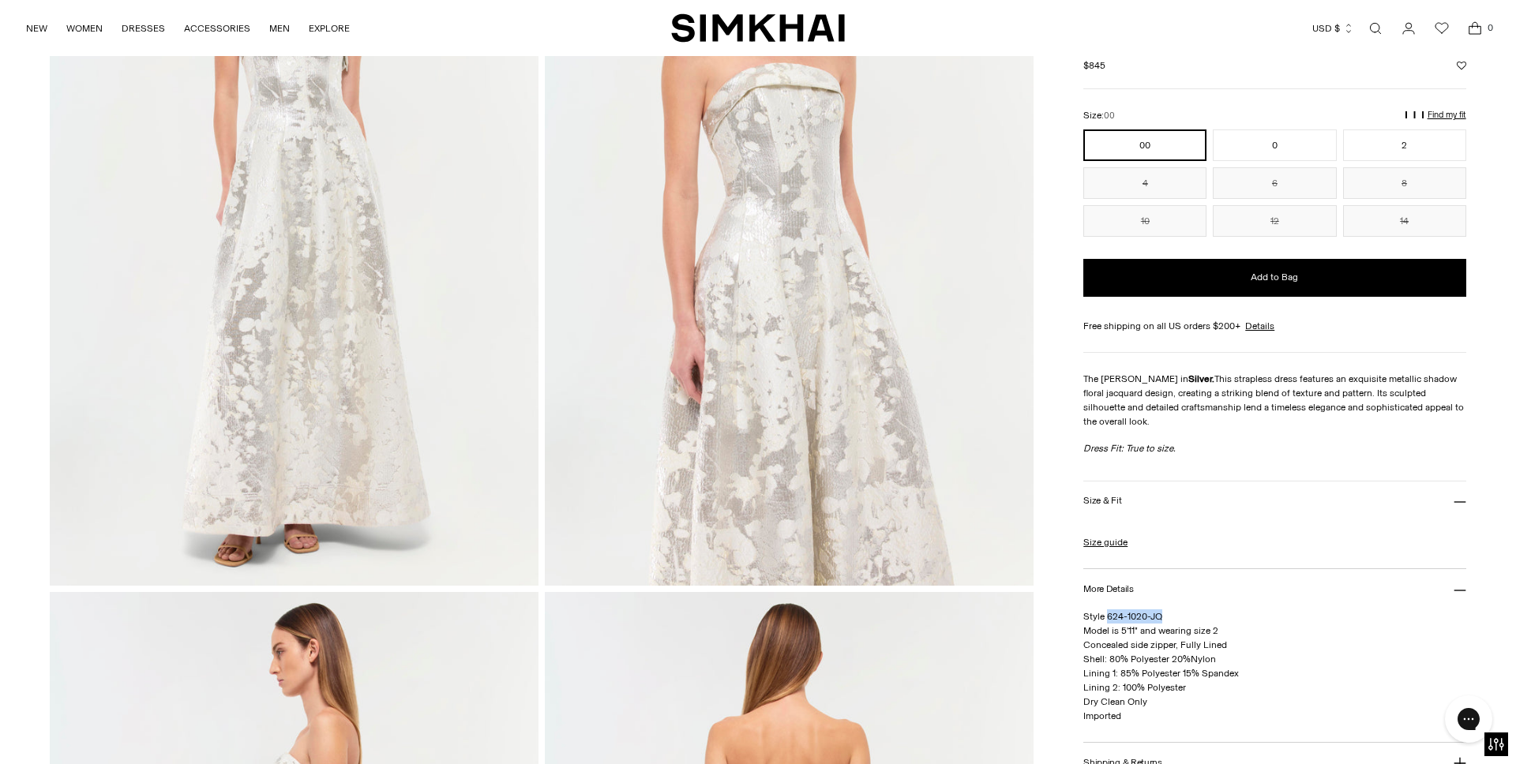
drag, startPoint x: 1175, startPoint y: 621, endPoint x: 1107, endPoint y: 619, distance: 67.9
click at [1107, 619] on p "Style 624-1020-JQ Model is 5'11" and wearing size 2 Concealed side zipper, Full…" at bounding box center [1274, 667] width 382 height 114
copy span "624-1020-JQ"
click at [1382, 31] on link "Open search modal" at bounding box center [1376, 29] width 32 height 32
click at [0, 0] on div at bounding box center [0, 0] width 0 height 0
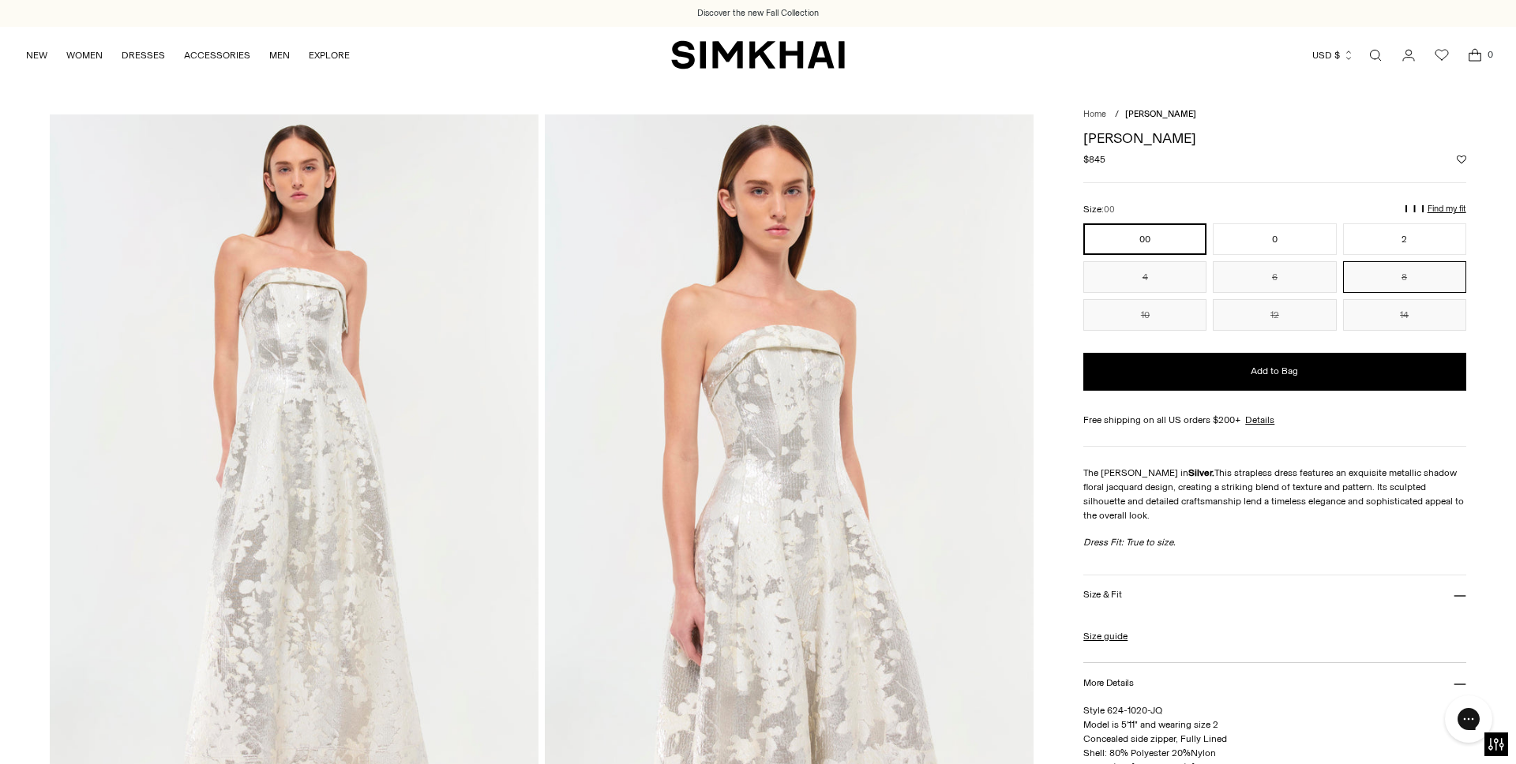
scroll to position [262, 0]
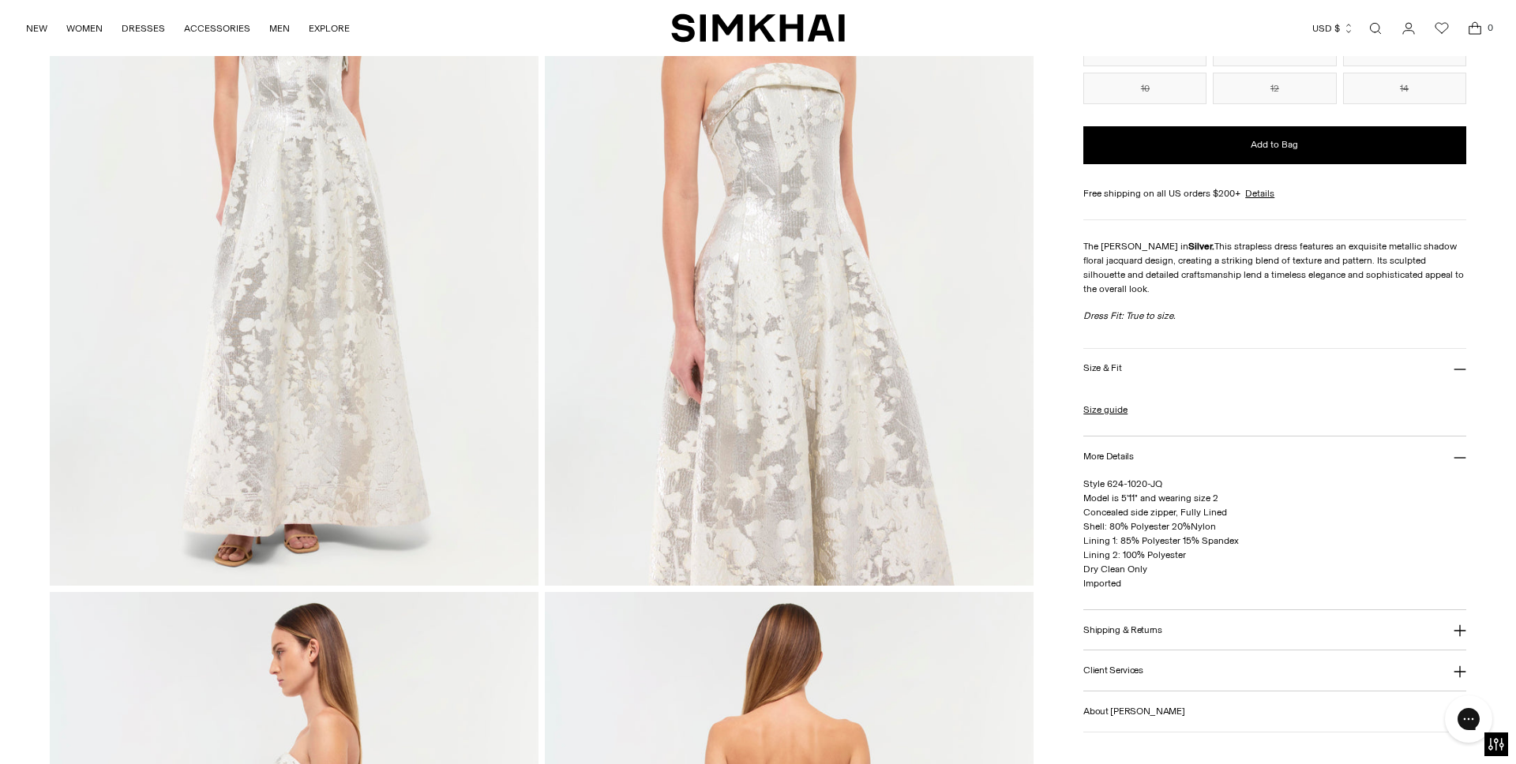
click at [1372, 21] on link "Open search modal" at bounding box center [1376, 29] width 32 height 32
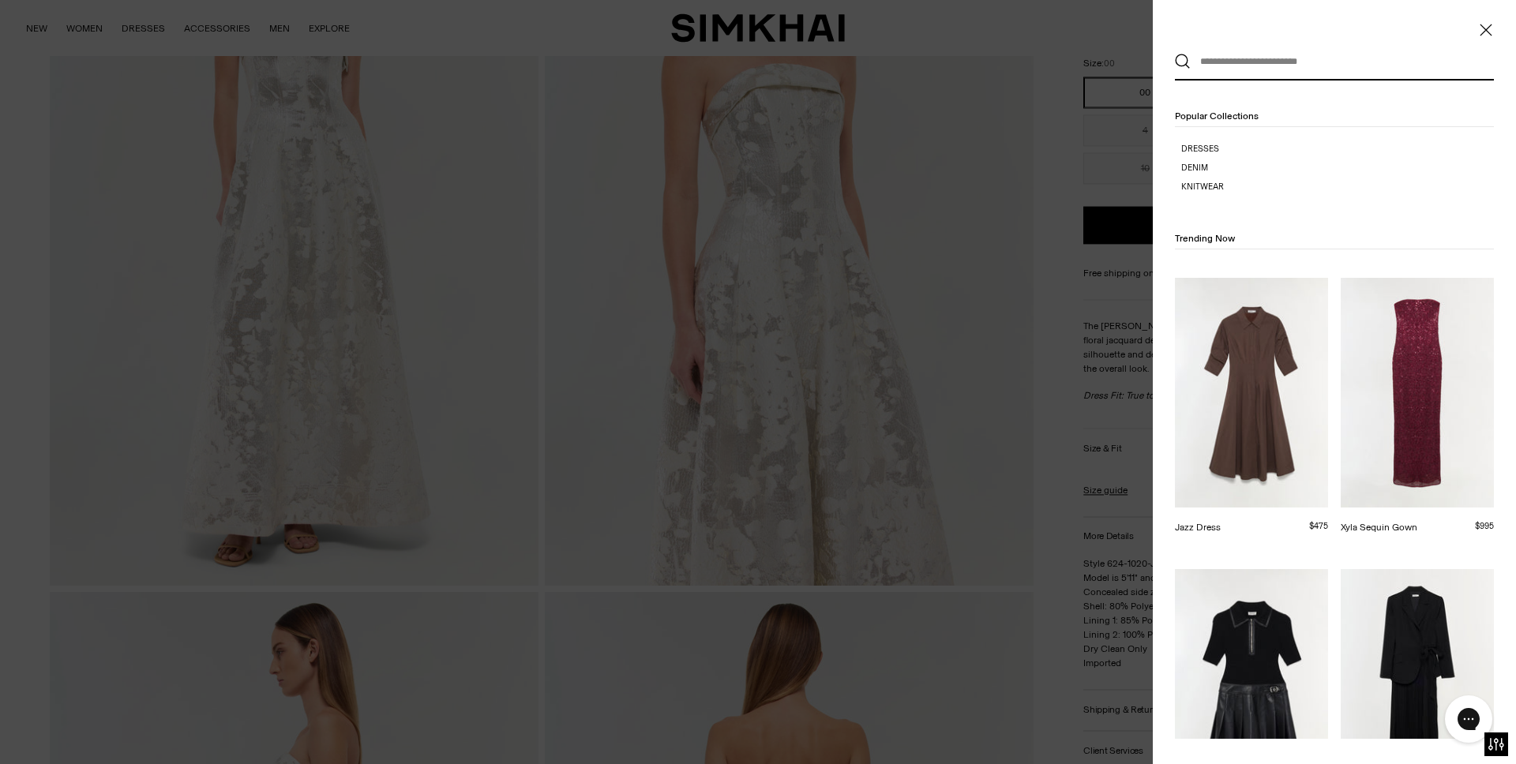
scroll to position [0, 0]
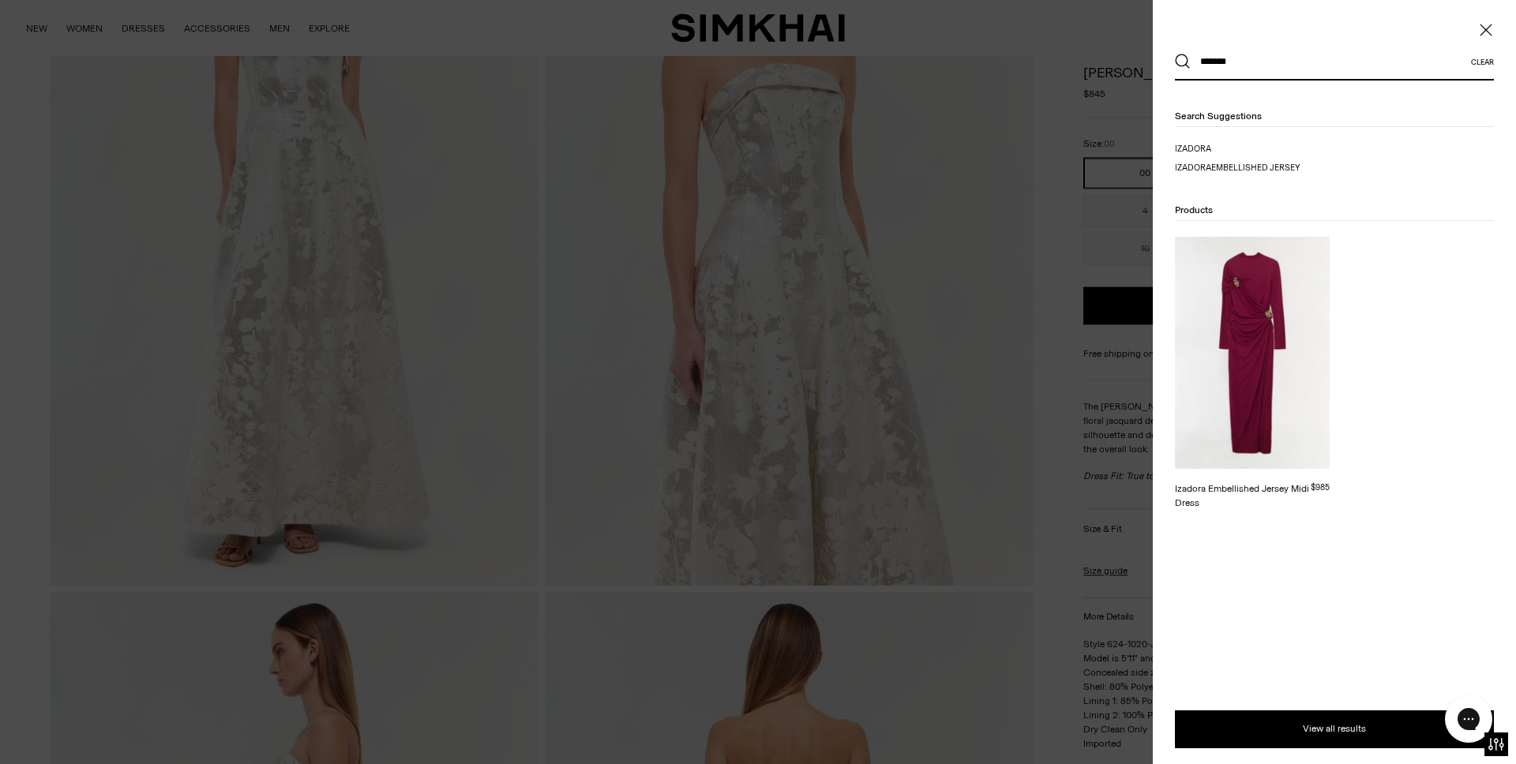
type input "*******"
click at [1288, 316] on img at bounding box center [1252, 353] width 155 height 232
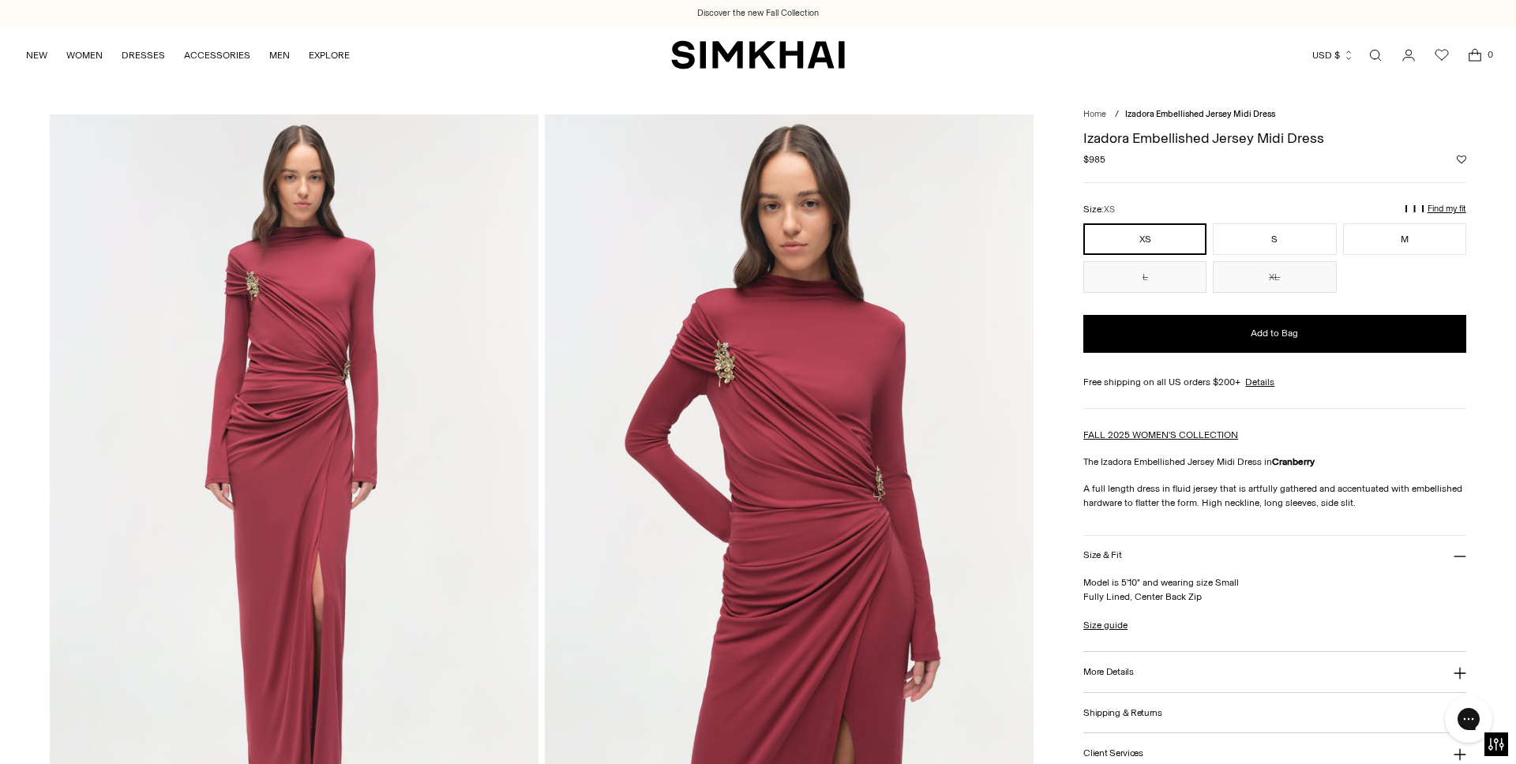
click at [1227, 675] on button "More Details" at bounding box center [1274, 672] width 382 height 40
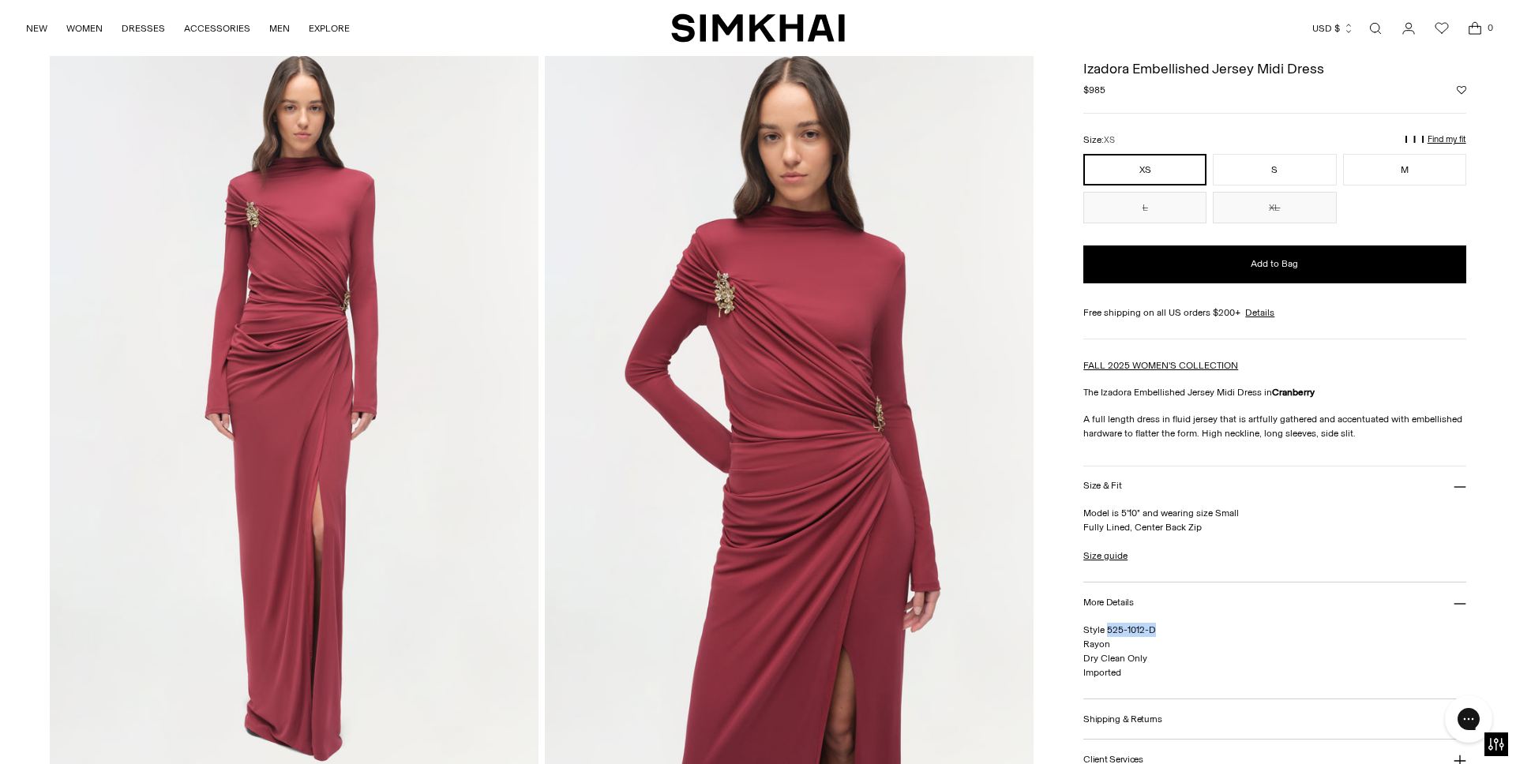
drag, startPoint x: 1157, startPoint y: 627, endPoint x: 1107, endPoint y: 632, distance: 50.8
click at [1107, 632] on p "Style 525-1012-D Rayon Dry Clean Only Imported" at bounding box center [1274, 651] width 382 height 57
copy span "525-1012-D"
